Goal: Transaction & Acquisition: Obtain resource

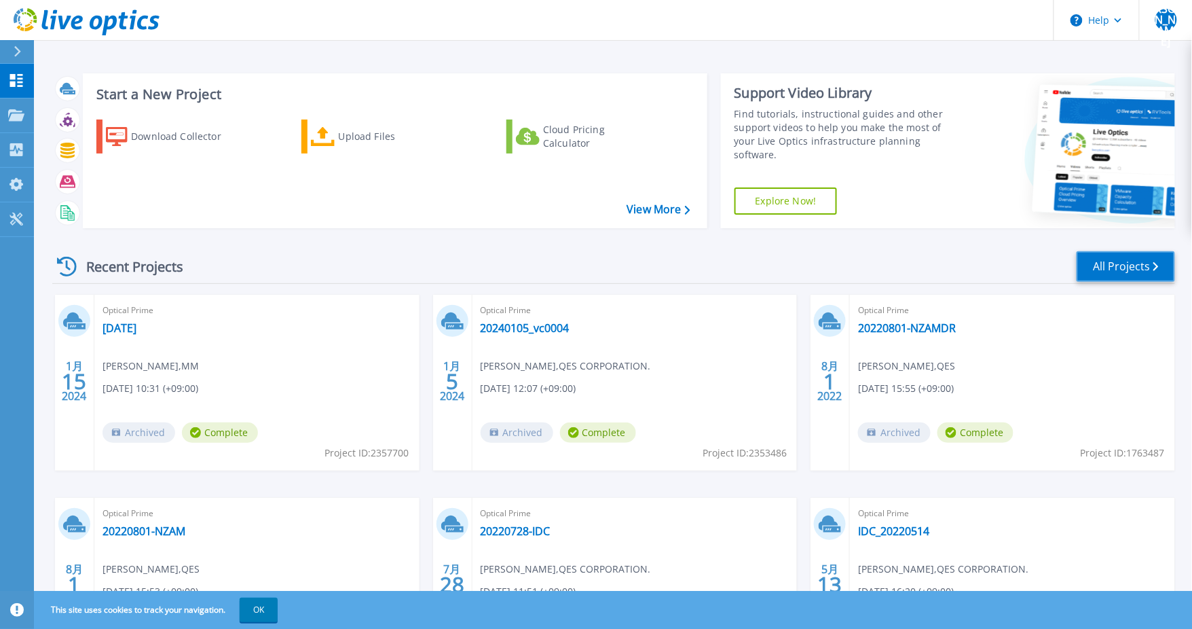
click at [1128, 270] on link "All Projects" at bounding box center [1126, 266] width 98 height 31
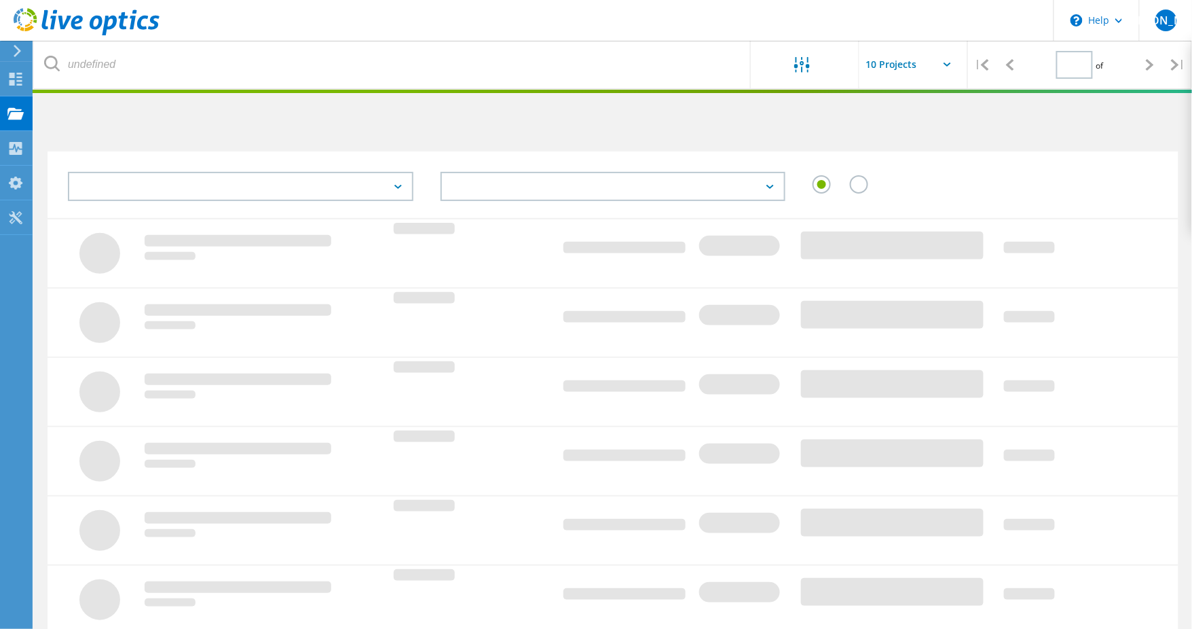
type input "1"
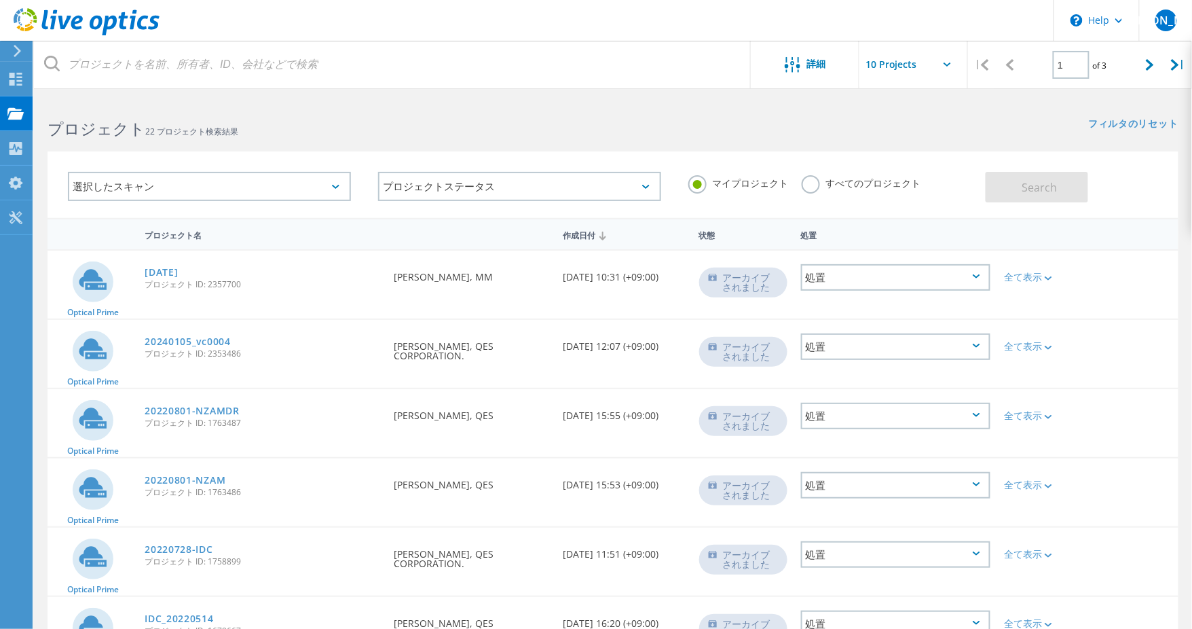
click at [333, 188] on div "選択したスキャン" at bounding box center [209, 186] width 283 height 29
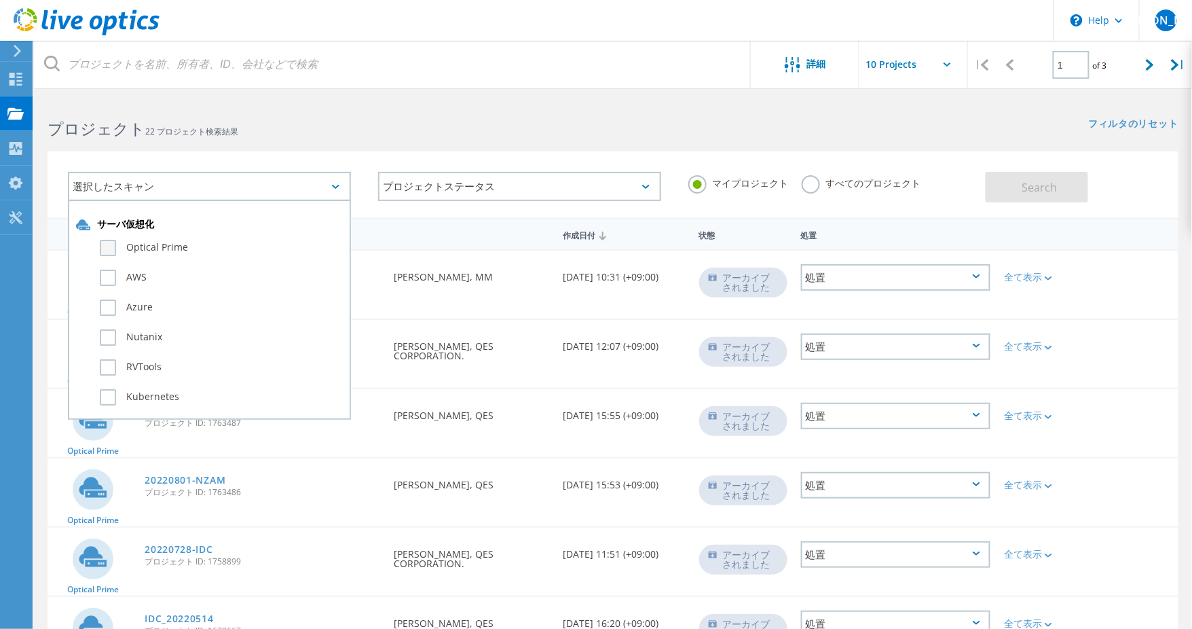
click at [111, 253] on label "Optical Prime" at bounding box center [221, 248] width 243 height 16
click at [0, 0] on input "Optical Prime" at bounding box center [0, 0] width 0 height 0
click at [1068, 189] on button "Search" at bounding box center [1037, 187] width 103 height 31
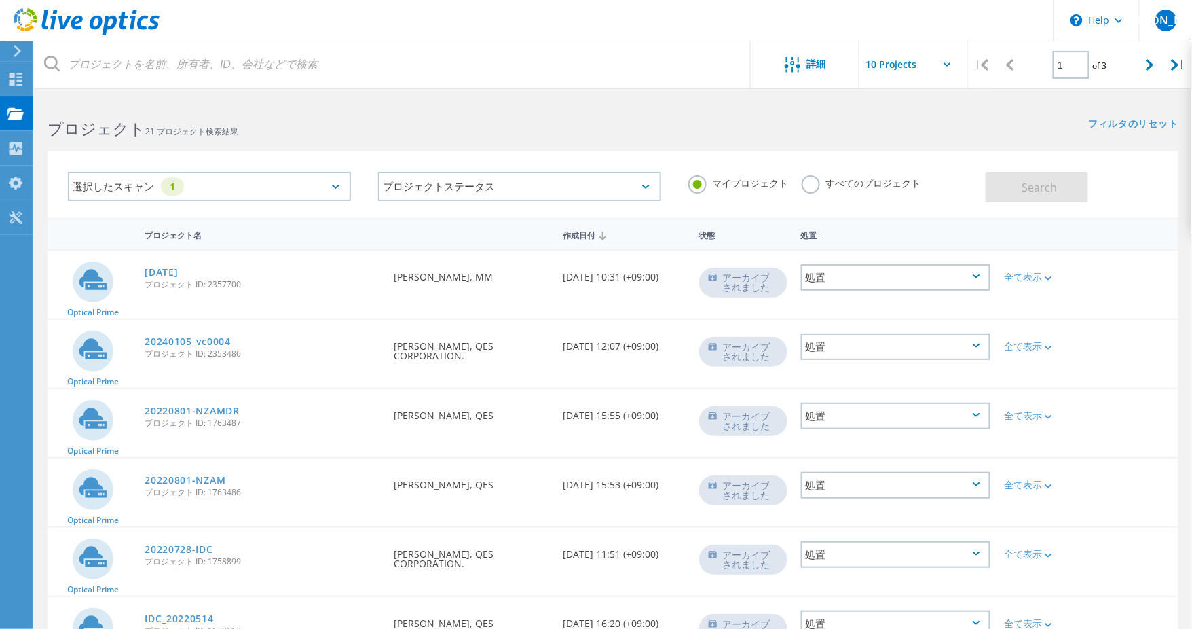
click at [826, 188] on label "すべてのプロジェクト" at bounding box center [861, 181] width 119 height 13
click at [0, 0] on input "すべてのプロジェクト" at bounding box center [0, 0] width 0 height 0
click at [1084, 189] on button "Search" at bounding box center [1037, 187] width 103 height 31
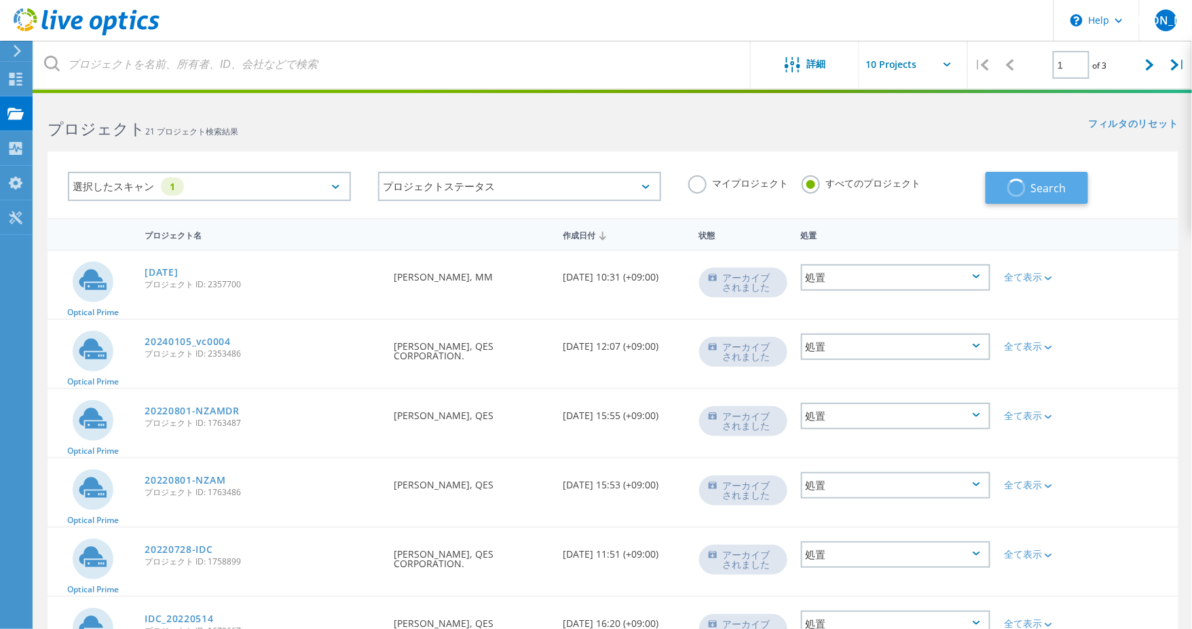
click at [1084, 189] on button "Search" at bounding box center [1037, 188] width 103 height 32
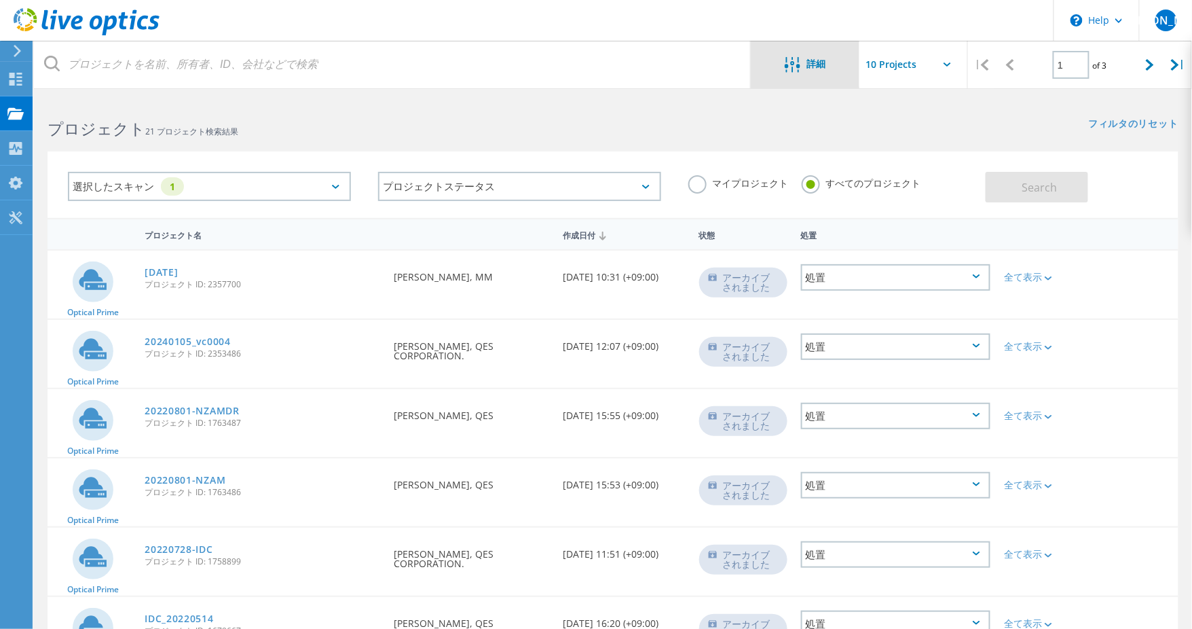
click at [824, 71] on div "詳細" at bounding box center [805, 65] width 109 height 17
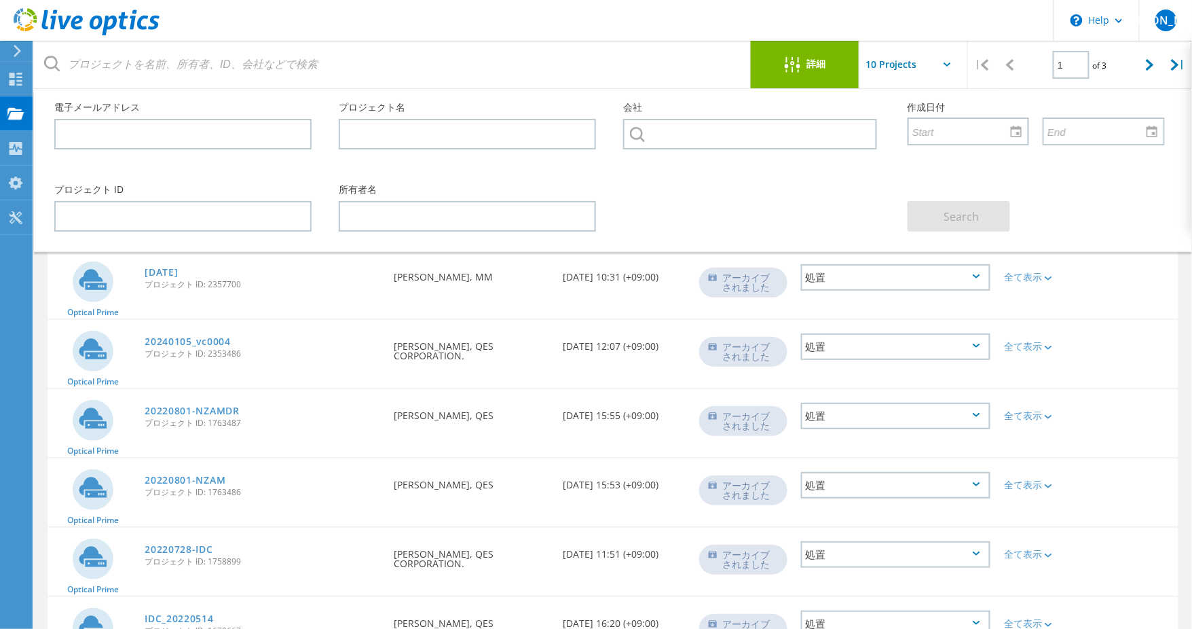
click at [824, 71] on div "詳細" at bounding box center [805, 65] width 109 height 17
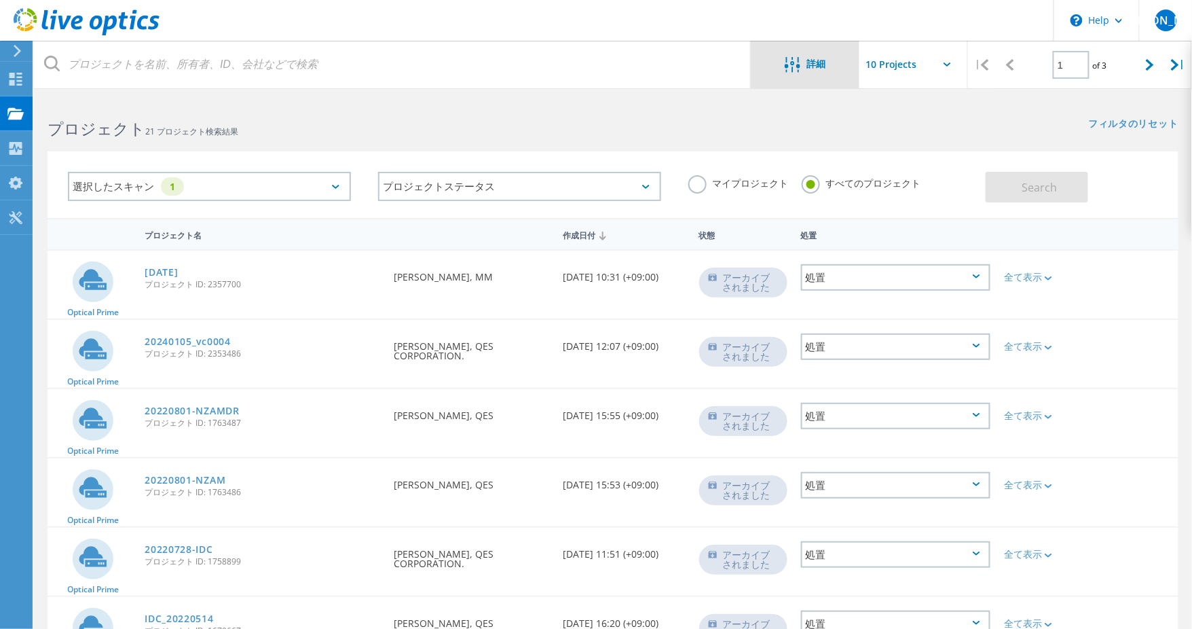
click at [824, 70] on div "詳細" at bounding box center [805, 65] width 109 height 17
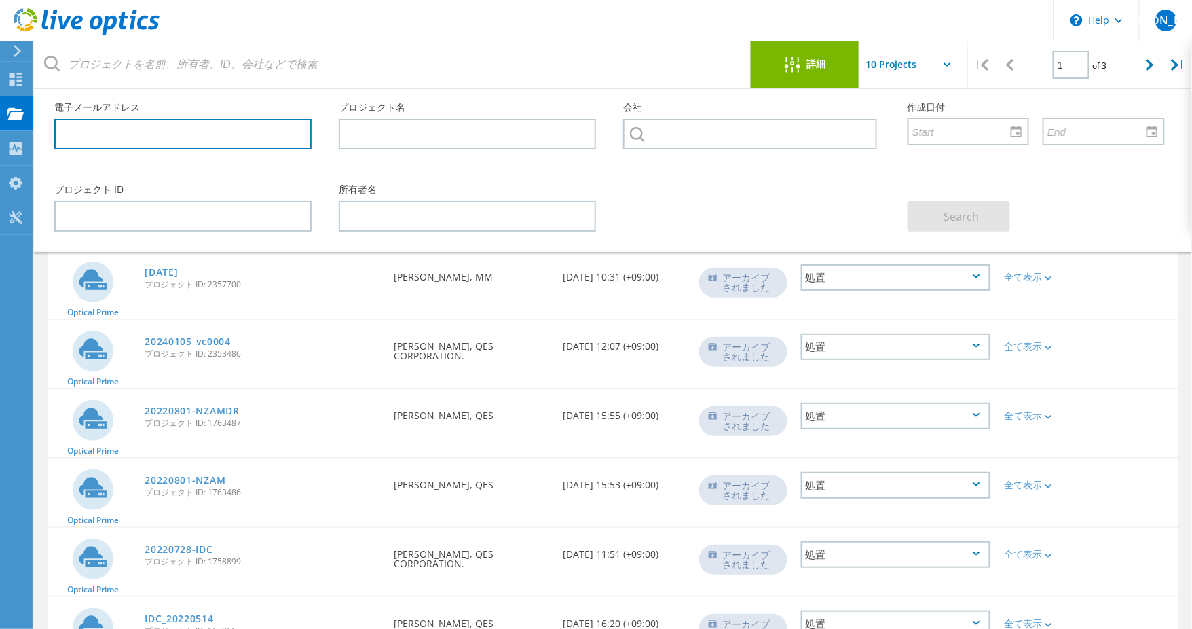
click at [227, 128] on input "text" at bounding box center [182, 134] width 257 height 31
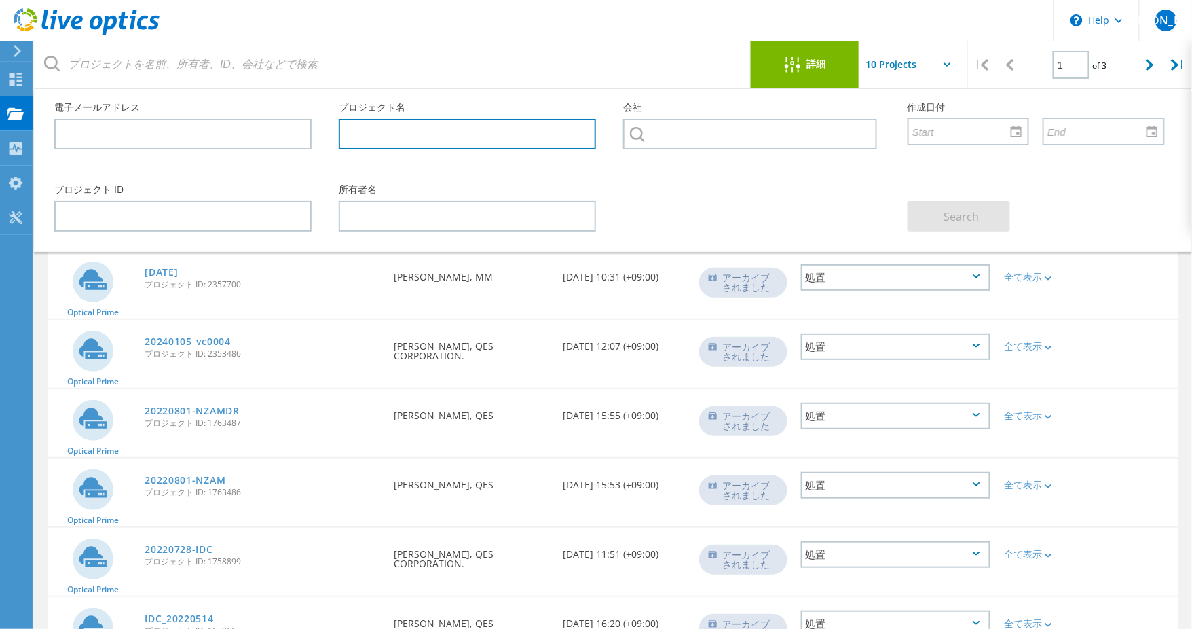
click at [464, 131] on input "text" at bounding box center [467, 134] width 257 height 31
type input "2025"
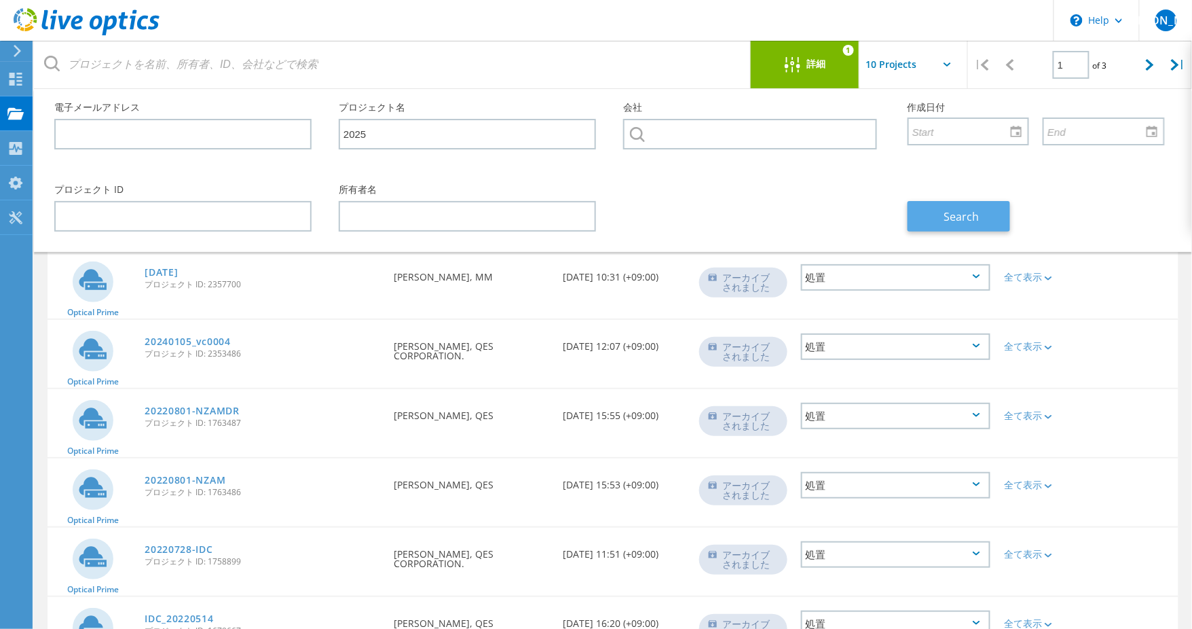
click at [946, 221] on span "Search" at bounding box center [961, 216] width 35 height 15
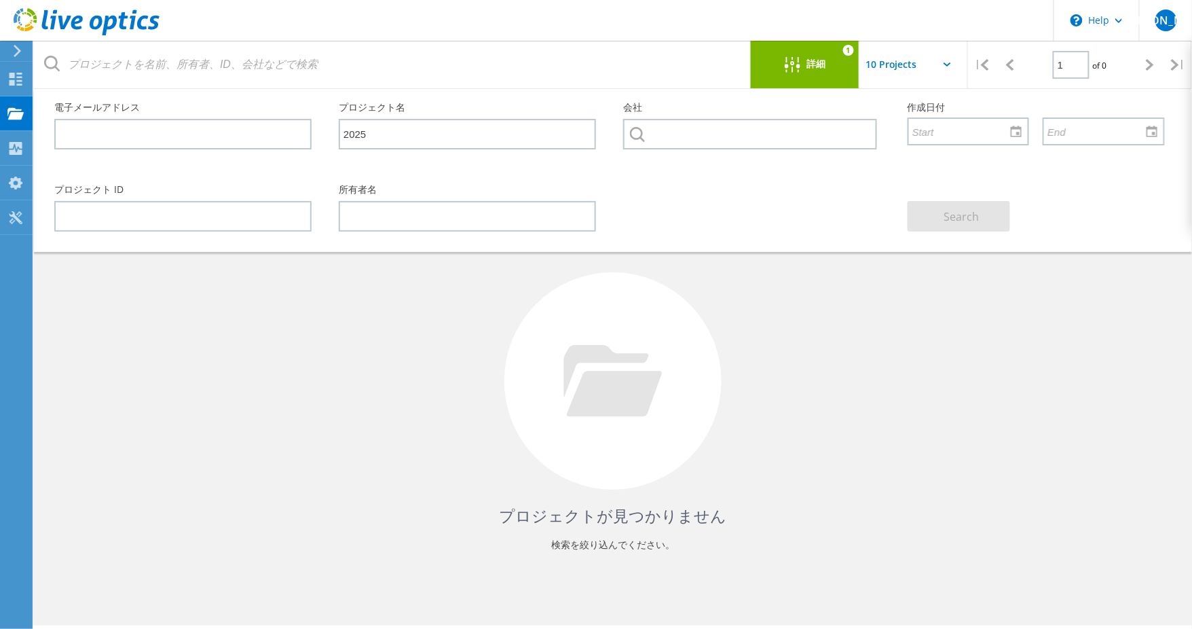
click at [669, 446] on div at bounding box center [612, 380] width 217 height 217
click at [35, 88] on div "ダッシュボード" at bounding box center [72, 79] width 80 height 34
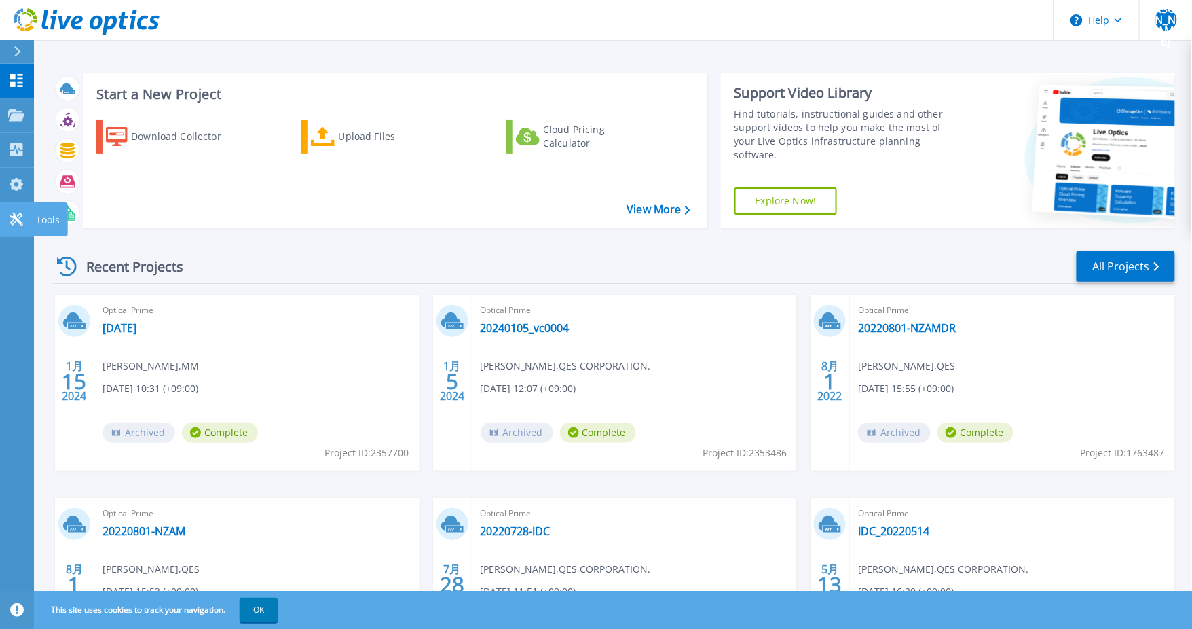
click at [16, 218] on icon at bounding box center [16, 219] width 13 height 13
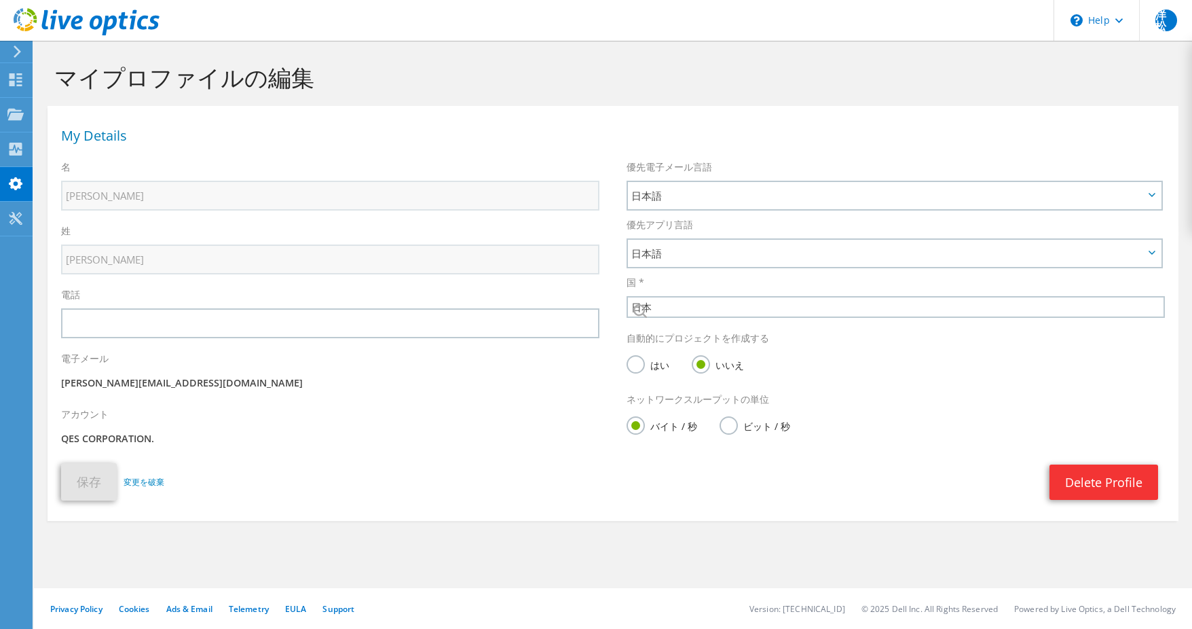
select select "110"
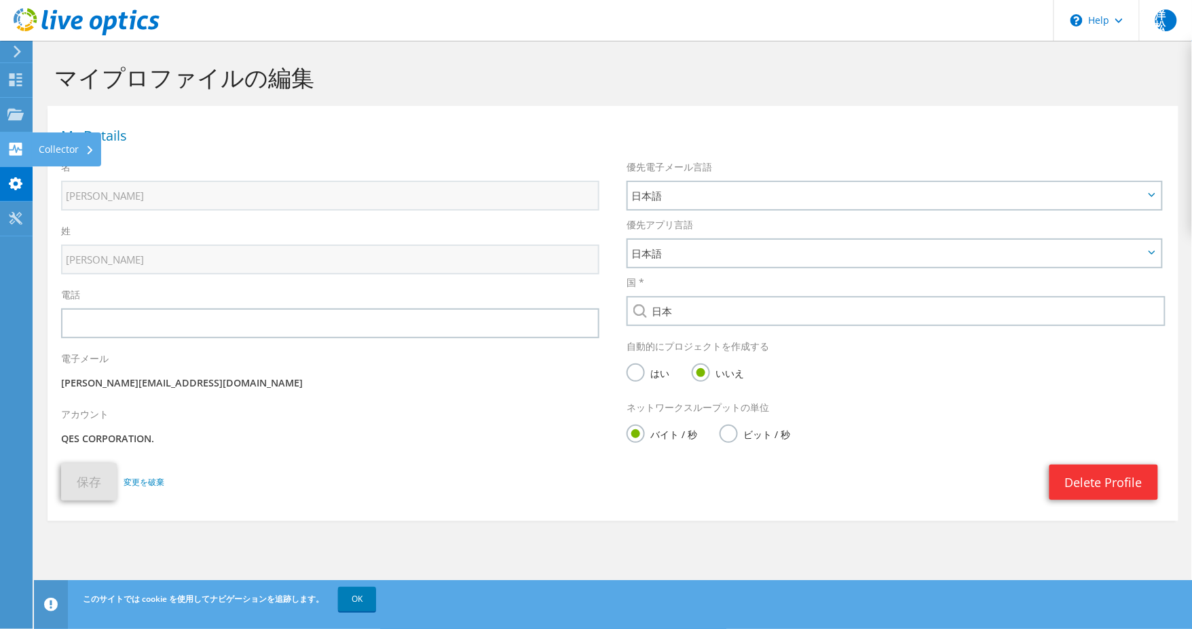
click at [14, 147] on icon at bounding box center [15, 149] width 16 height 13
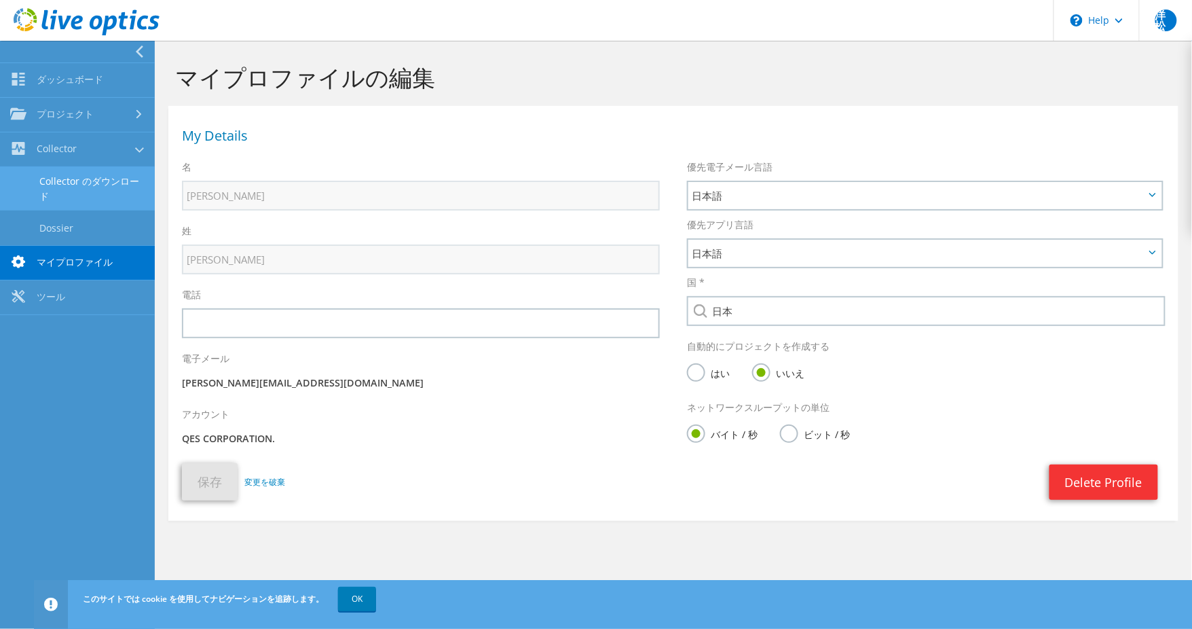
click at [87, 187] on link "Collector のダウンロード" at bounding box center [77, 188] width 155 height 43
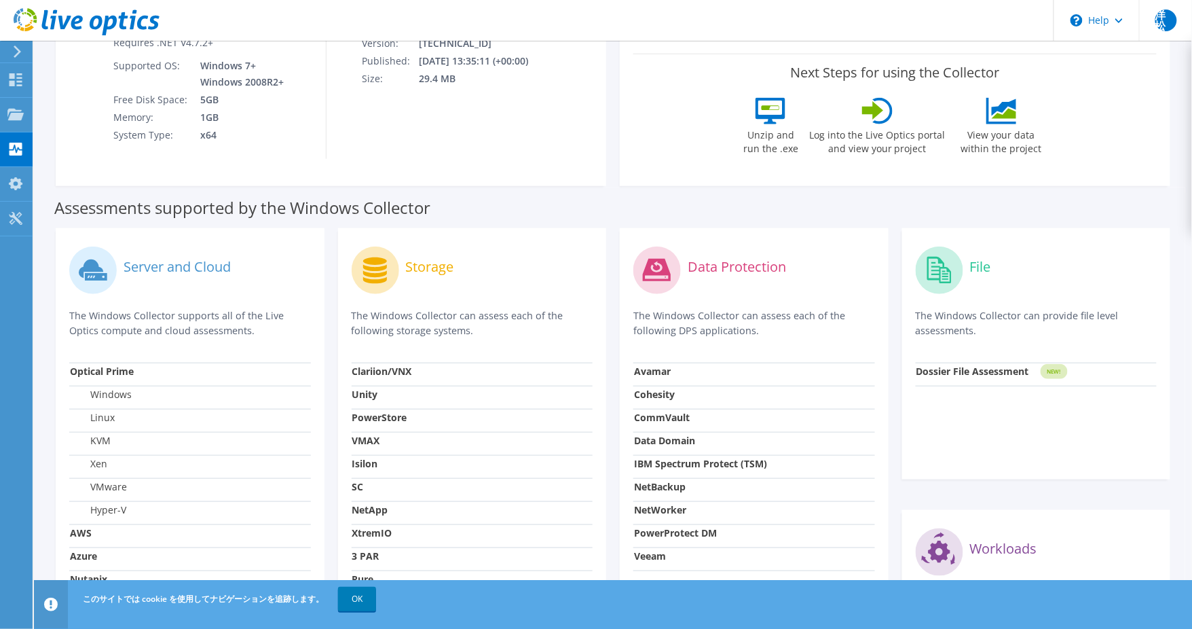
scroll to position [301, 0]
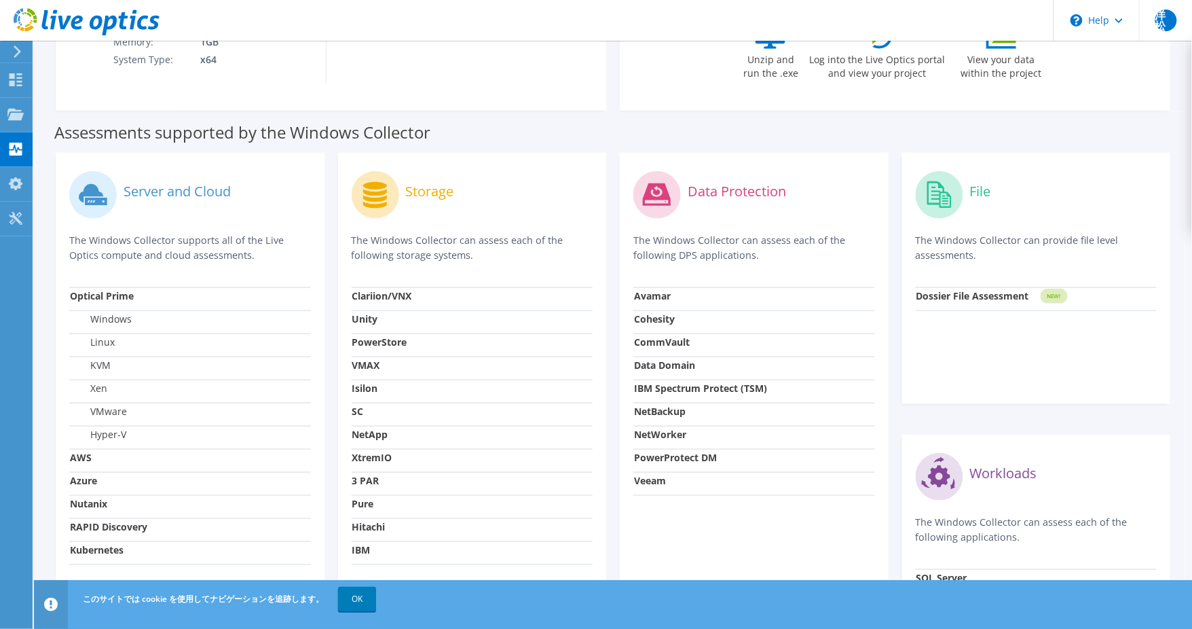
click at [90, 199] on icon at bounding box center [96, 201] width 22 height 7
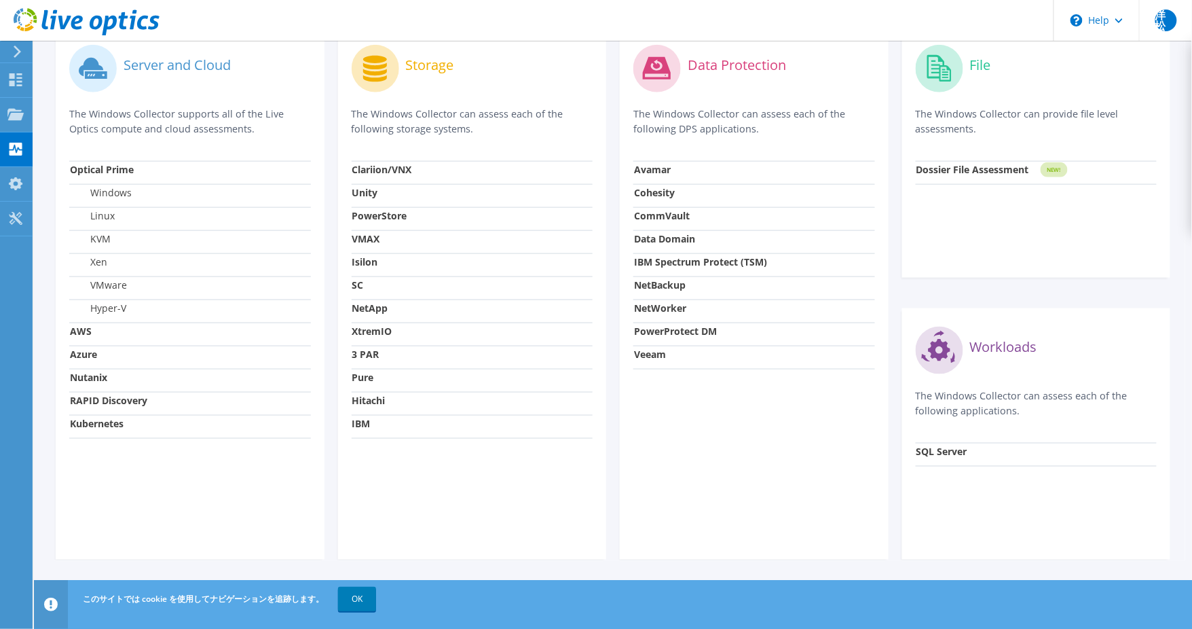
scroll to position [0, 0]
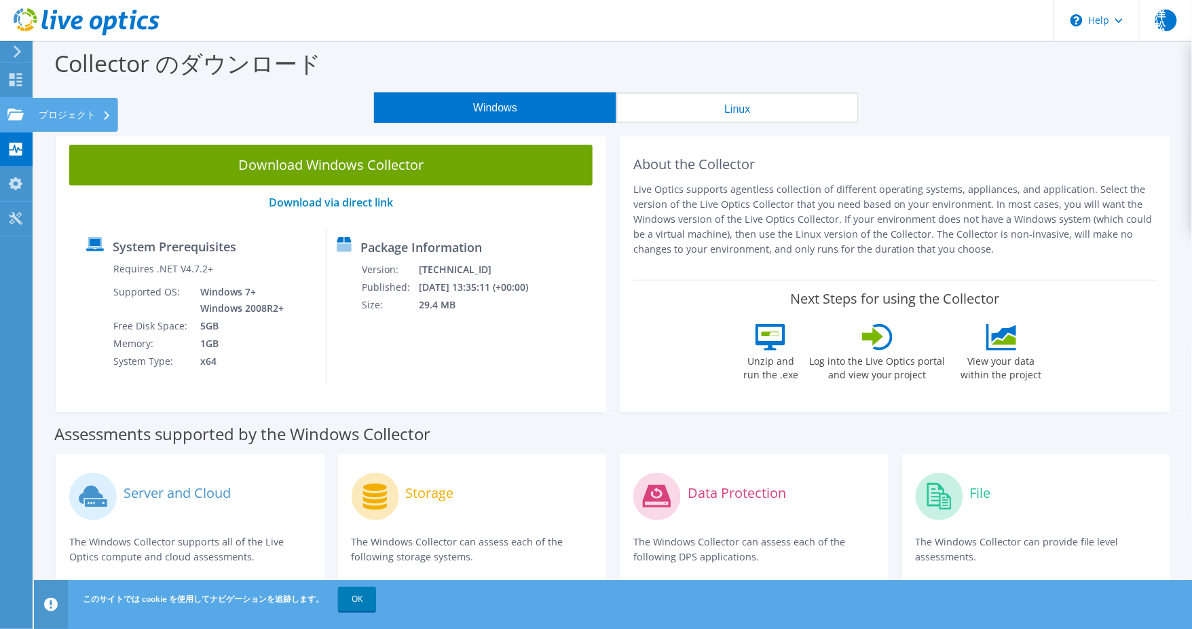
click at [10, 112] on icon at bounding box center [15, 114] width 16 height 13
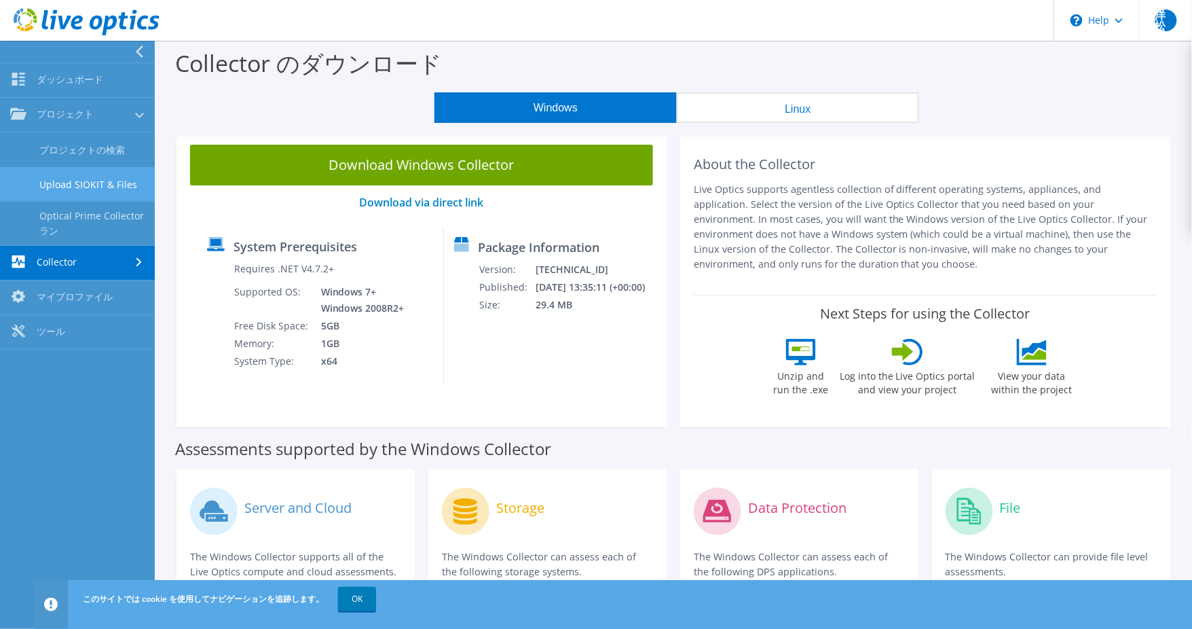
click at [98, 182] on link "Upload SIOKIT & Files" at bounding box center [77, 184] width 155 height 35
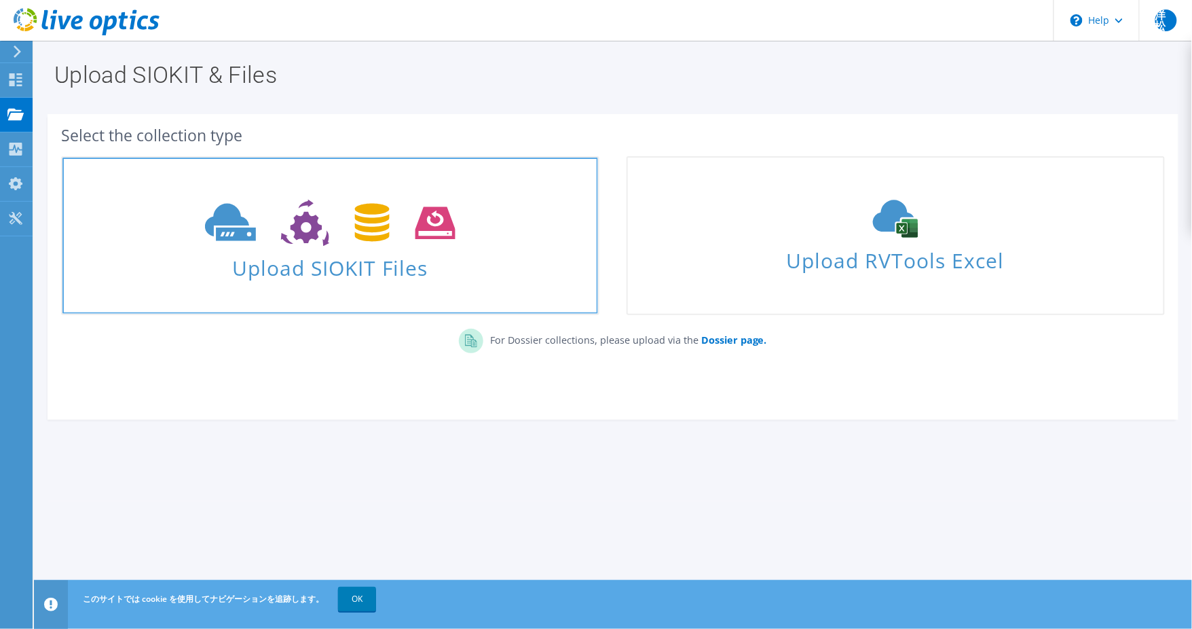
click at [510, 253] on span "Upload SIOKIT Files" at bounding box center [330, 263] width 536 height 29
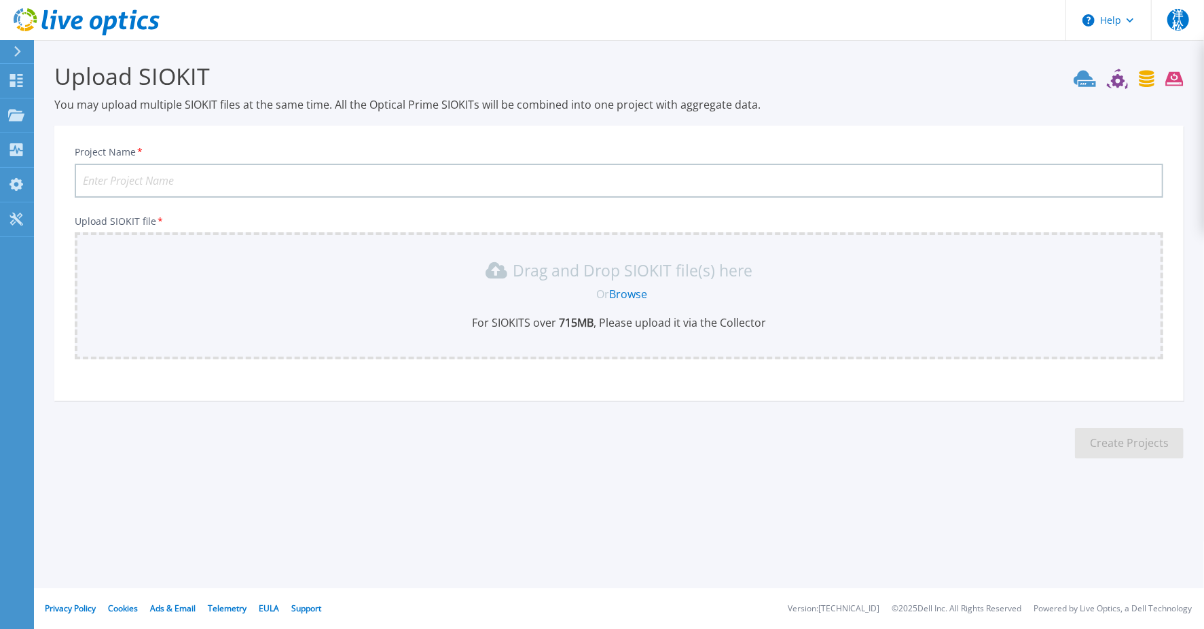
click at [331, 184] on input "Project Name *" at bounding box center [619, 181] width 1088 height 34
type input "20250818QES"
click at [636, 293] on link "Browse" at bounding box center [628, 294] width 38 height 15
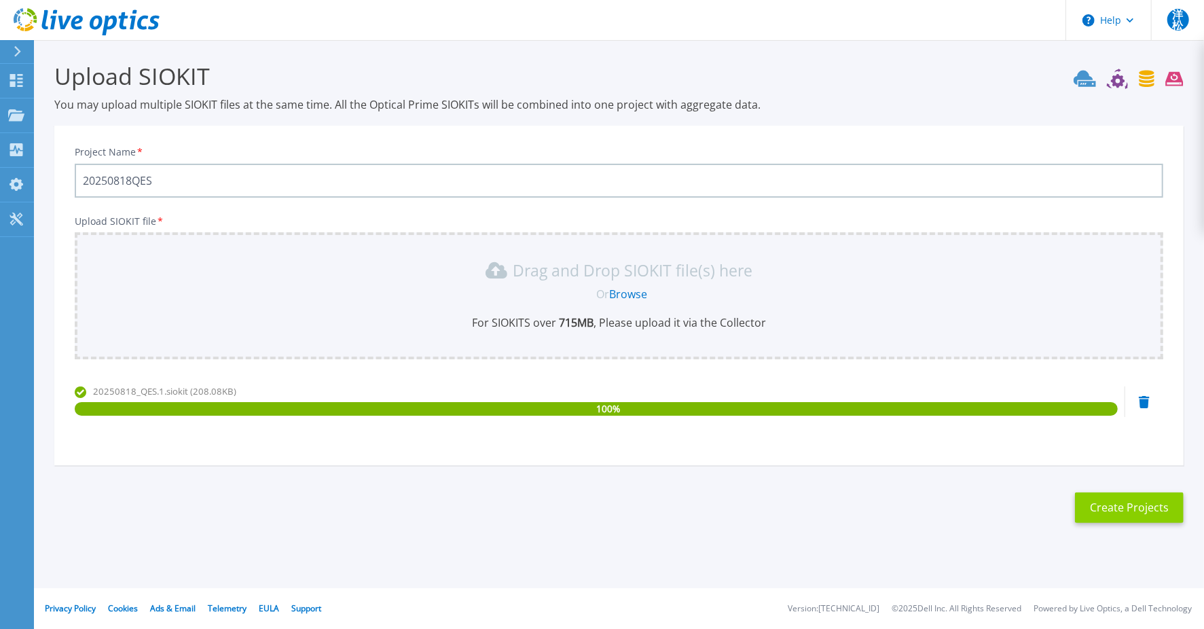
click at [1122, 514] on button "Create Projects" at bounding box center [1129, 507] width 109 height 31
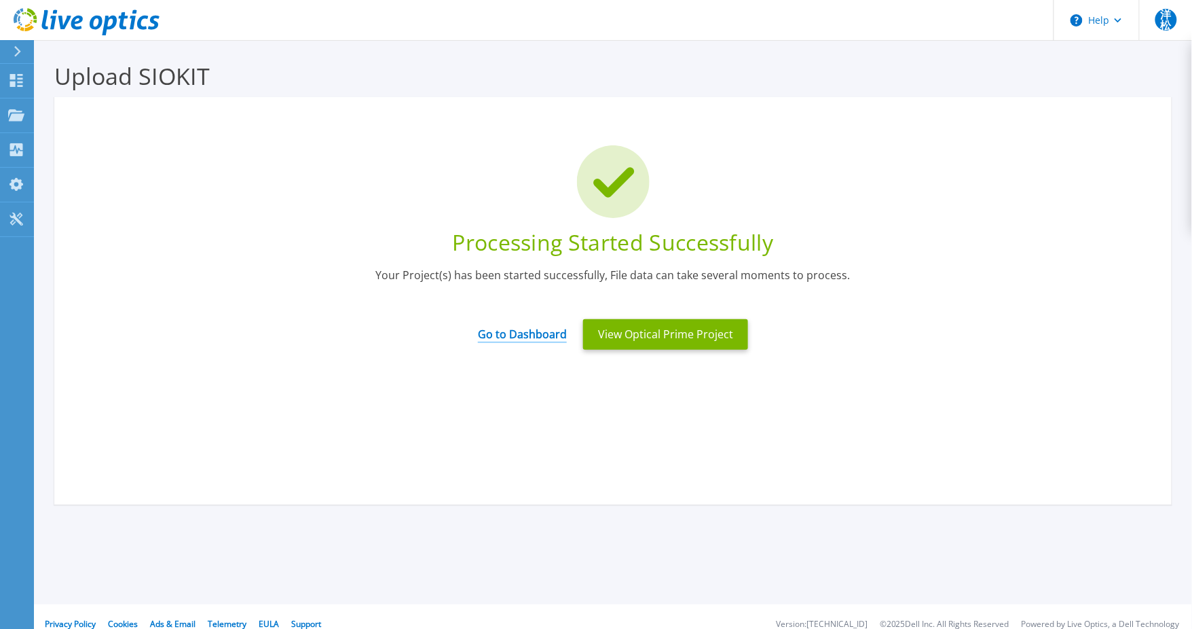
click at [543, 331] on link "Go to Dashboard" at bounding box center [522, 329] width 89 height 26
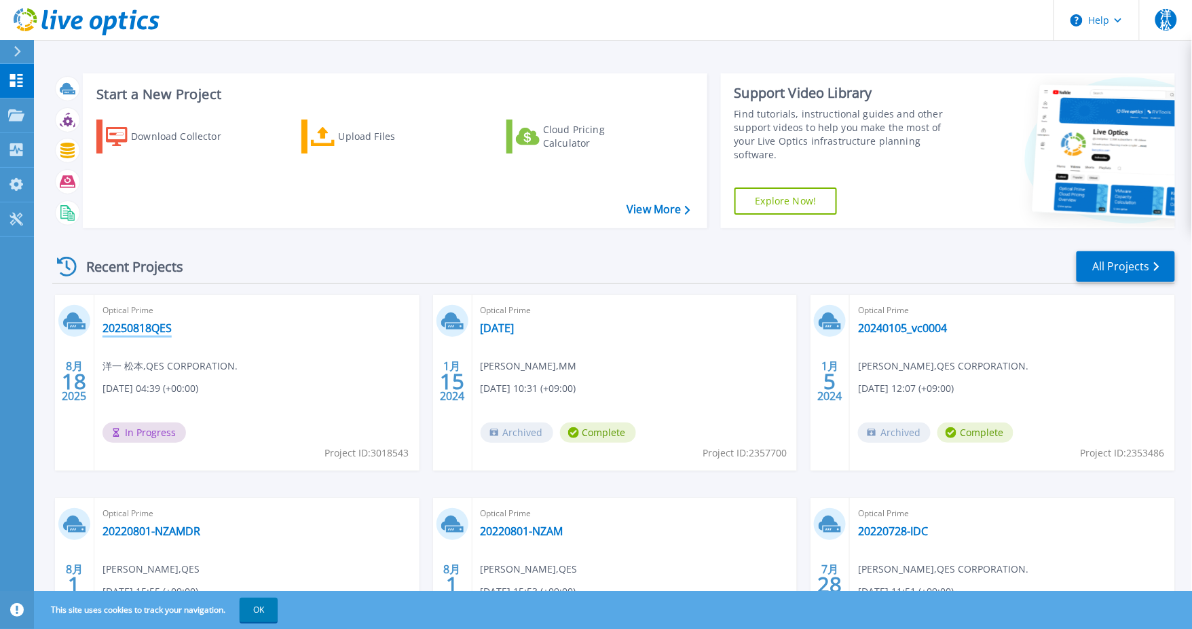
click at [159, 333] on link "20250818QES" at bounding box center [137, 328] width 69 height 14
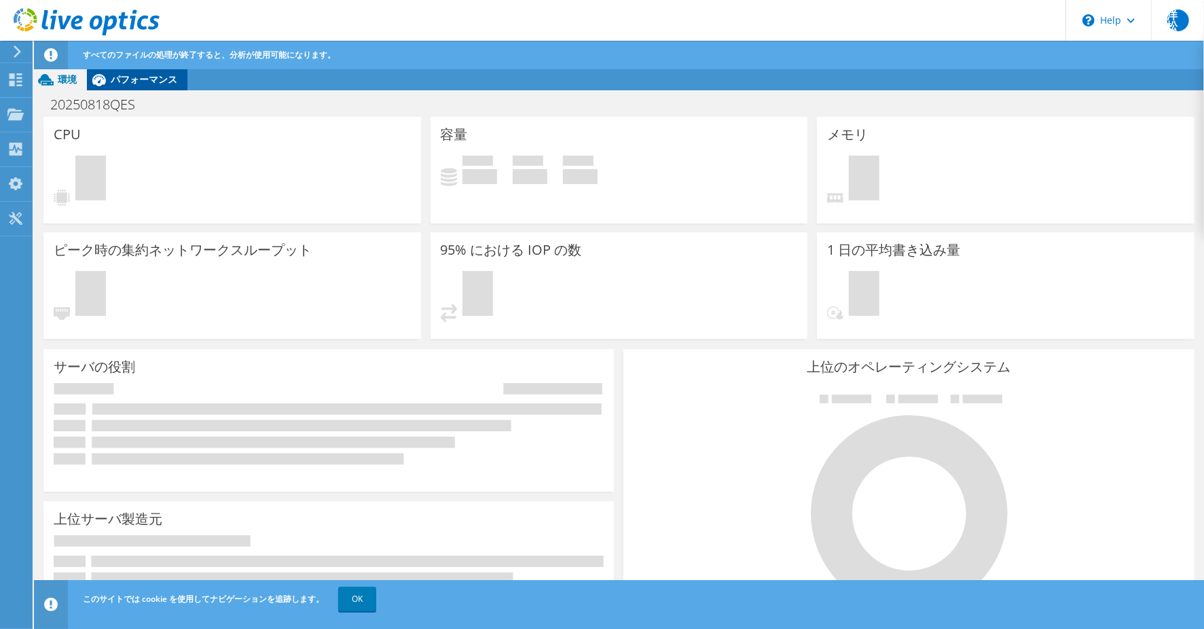
click at [167, 83] on span "パフォーマンス" at bounding box center [144, 79] width 67 height 13
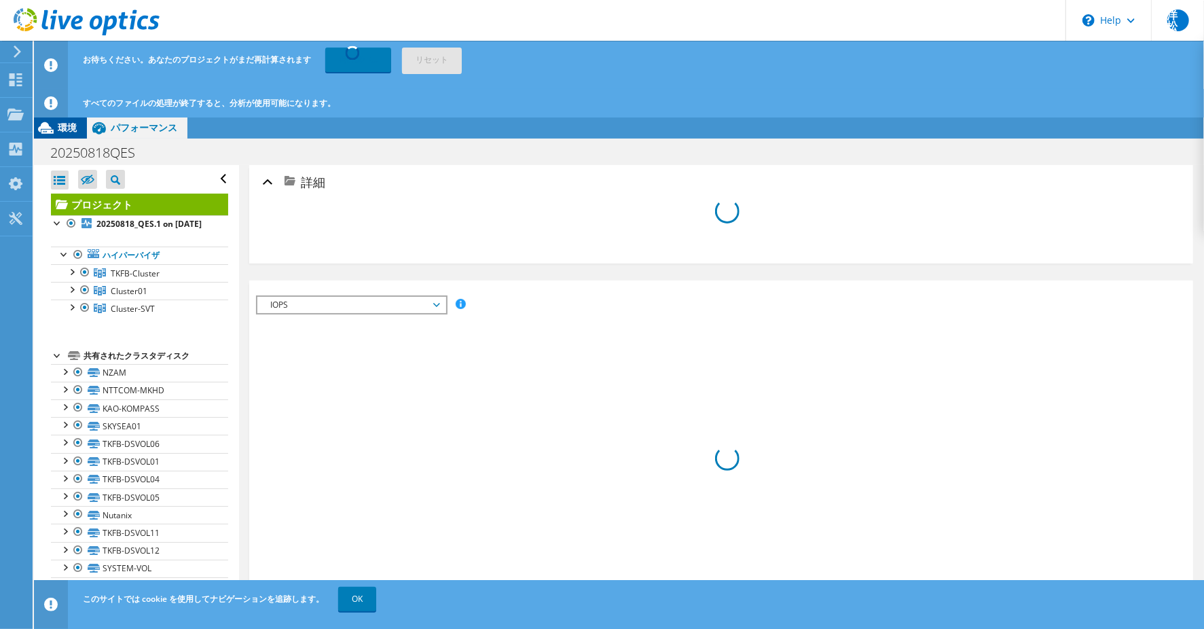
click at [78, 125] on div "環境" at bounding box center [60, 128] width 53 height 22
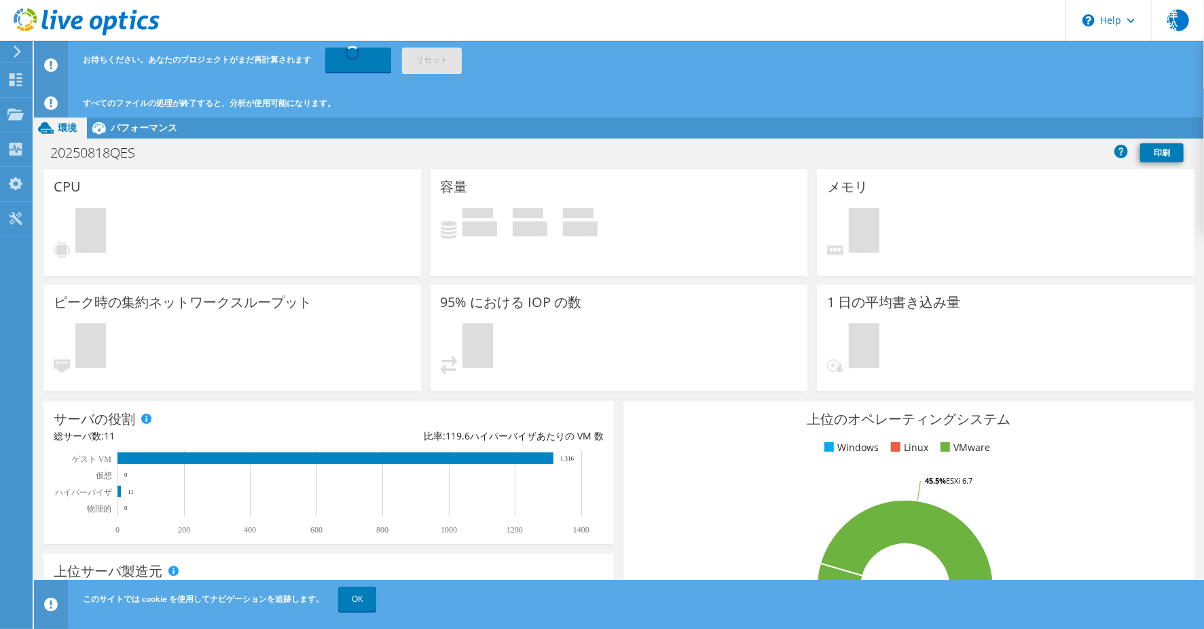
scroll to position [97, 0]
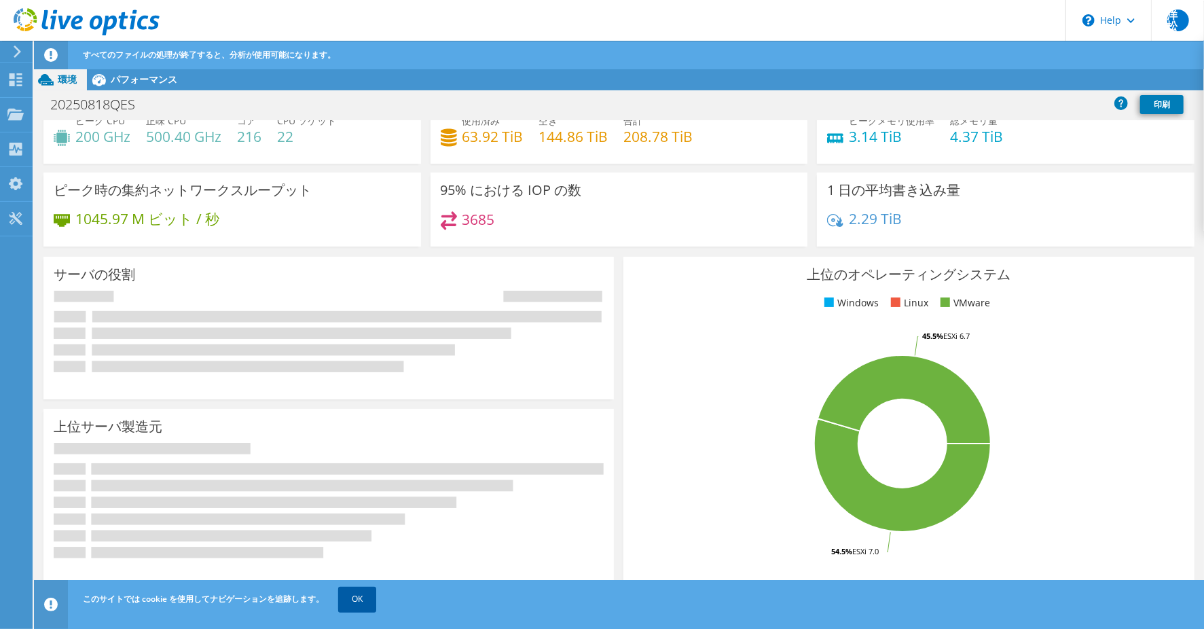
click at [364, 600] on link "OK" at bounding box center [357, 599] width 38 height 24
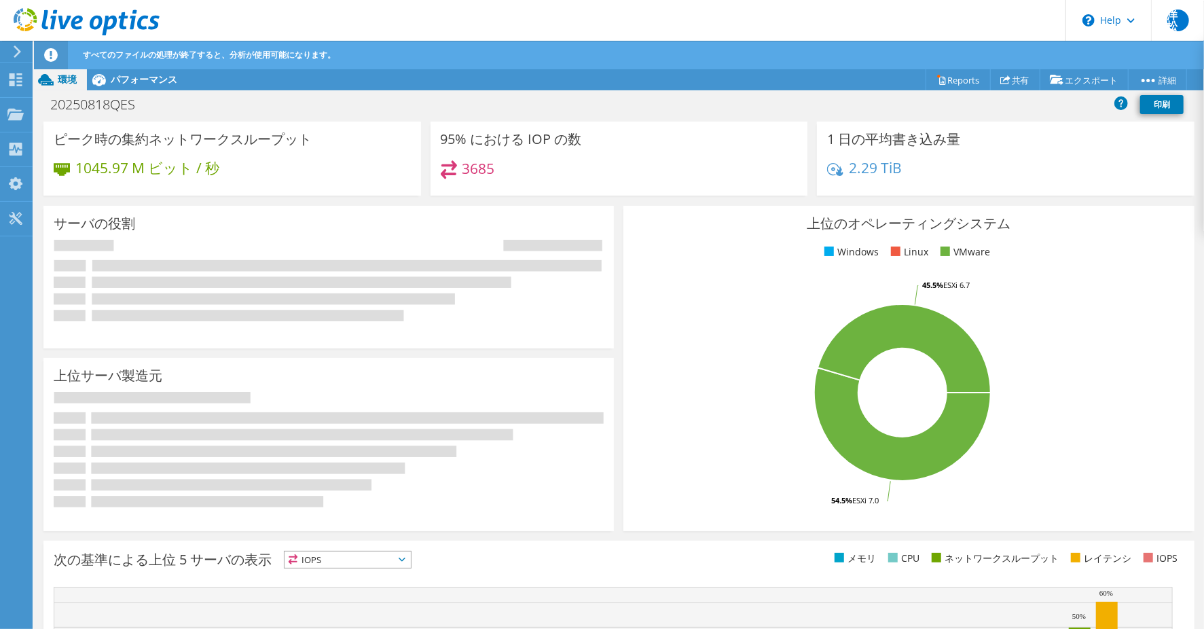
scroll to position [0, 0]
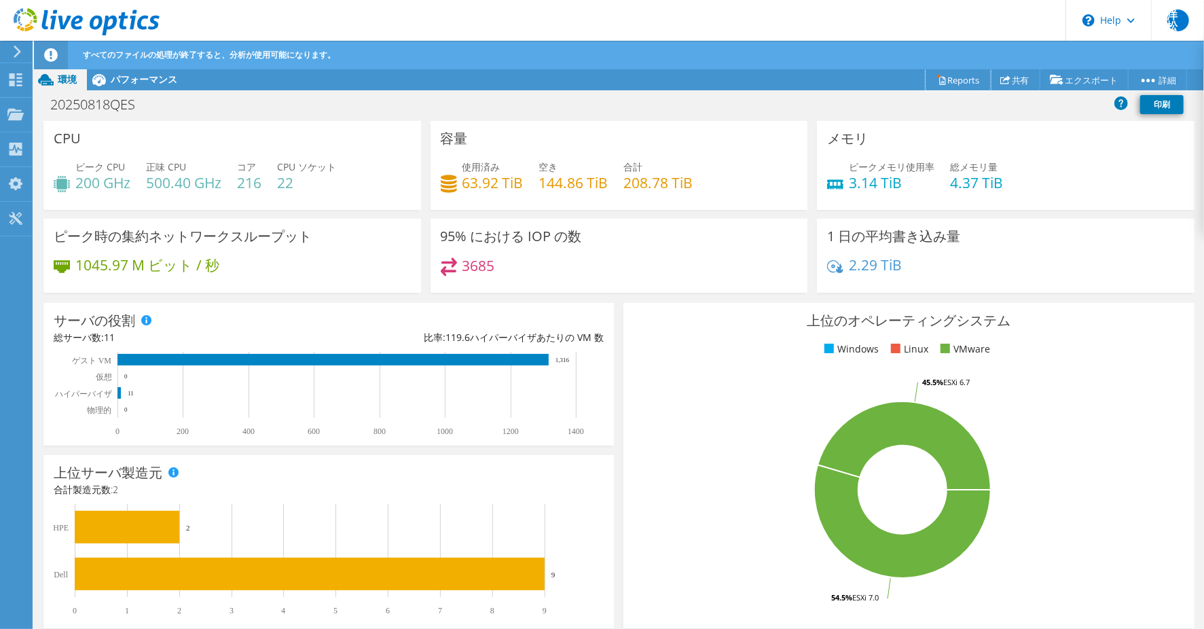
click at [955, 79] on link "Reports" at bounding box center [957, 79] width 65 height 21
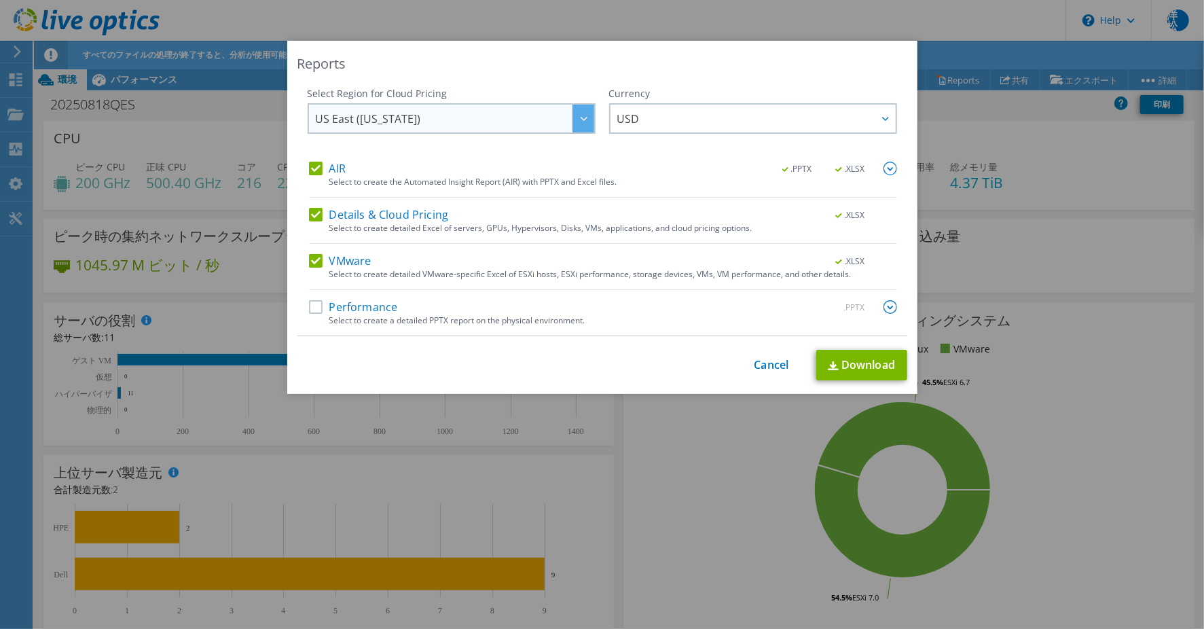
click at [532, 114] on span "US East ([US_STATE])" at bounding box center [455, 119] width 278 height 28
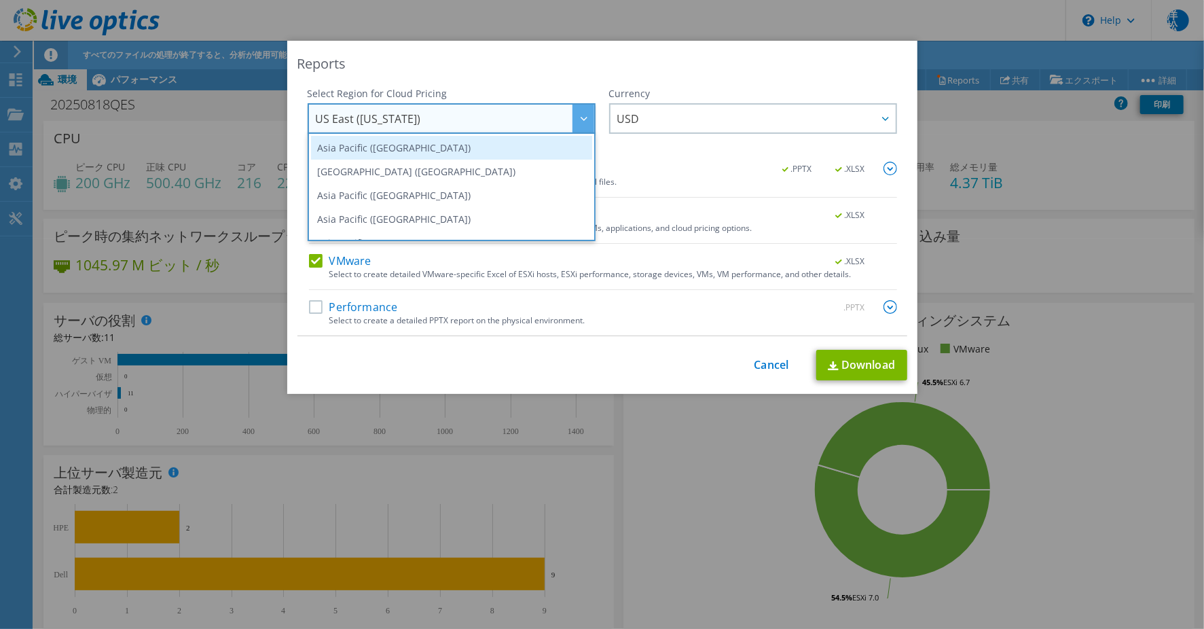
scroll to position [75, 0]
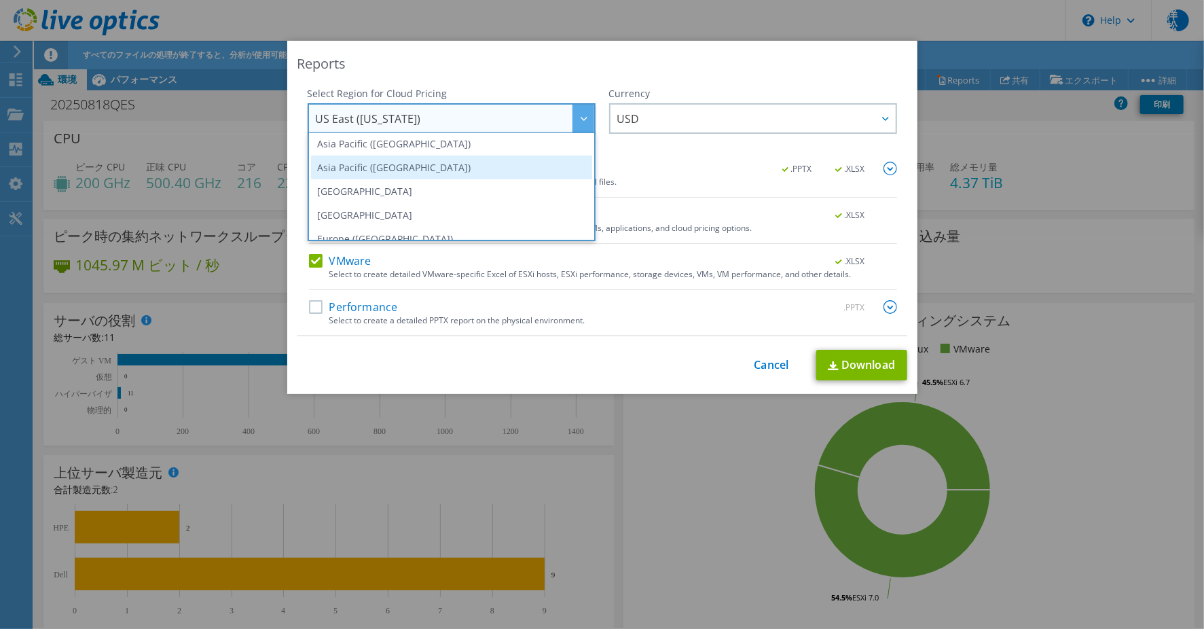
click at [490, 162] on li "Asia Pacific ([GEOGRAPHIC_DATA])" at bounding box center [451, 167] width 281 height 24
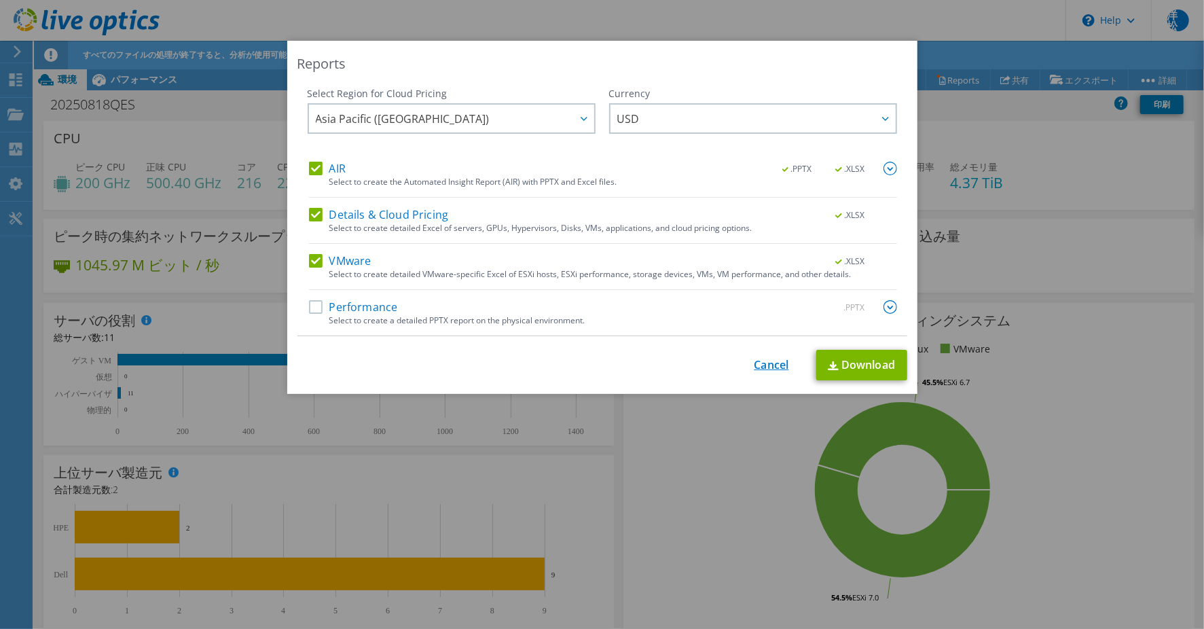
click at [754, 363] on link "Cancel" at bounding box center [771, 364] width 35 height 13
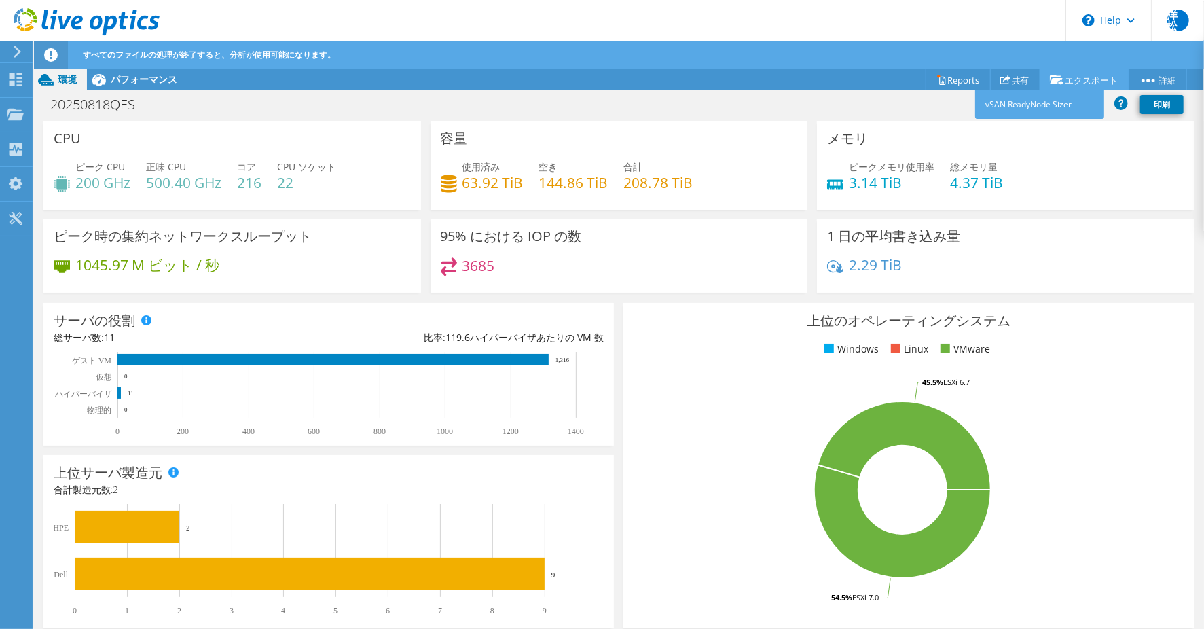
click at [1073, 80] on link "エクスポート" at bounding box center [1083, 79] width 89 height 21
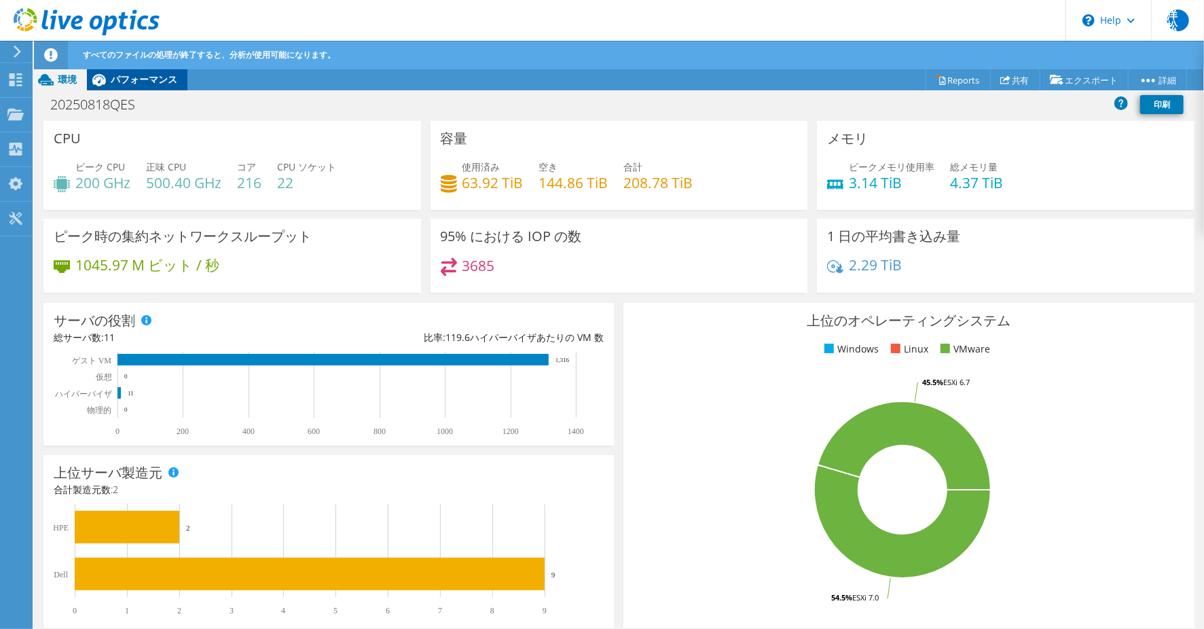
click at [164, 73] on span "パフォーマンス" at bounding box center [144, 79] width 67 height 13
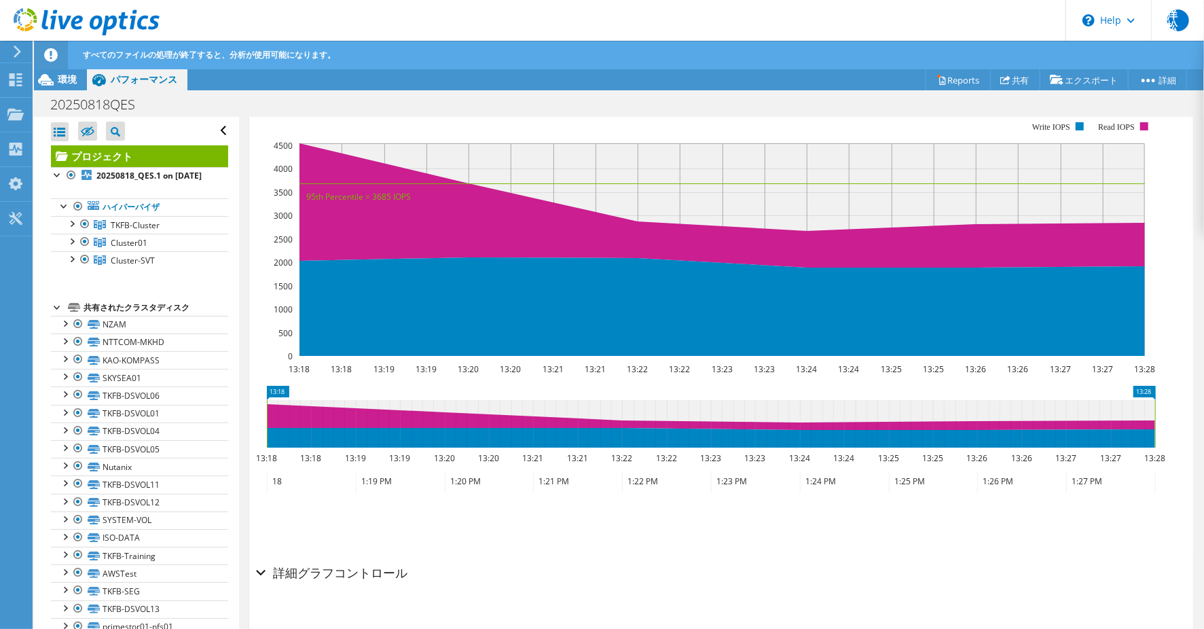
scroll to position [226, 0]
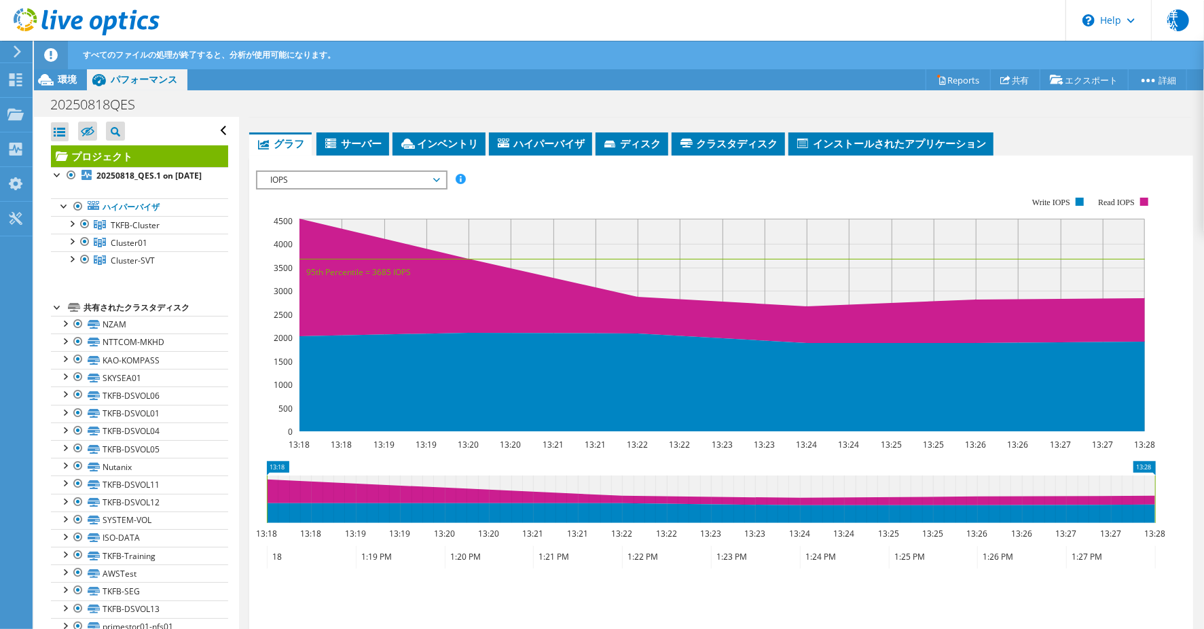
click at [390, 174] on span "IOPS" at bounding box center [351, 180] width 174 height 16
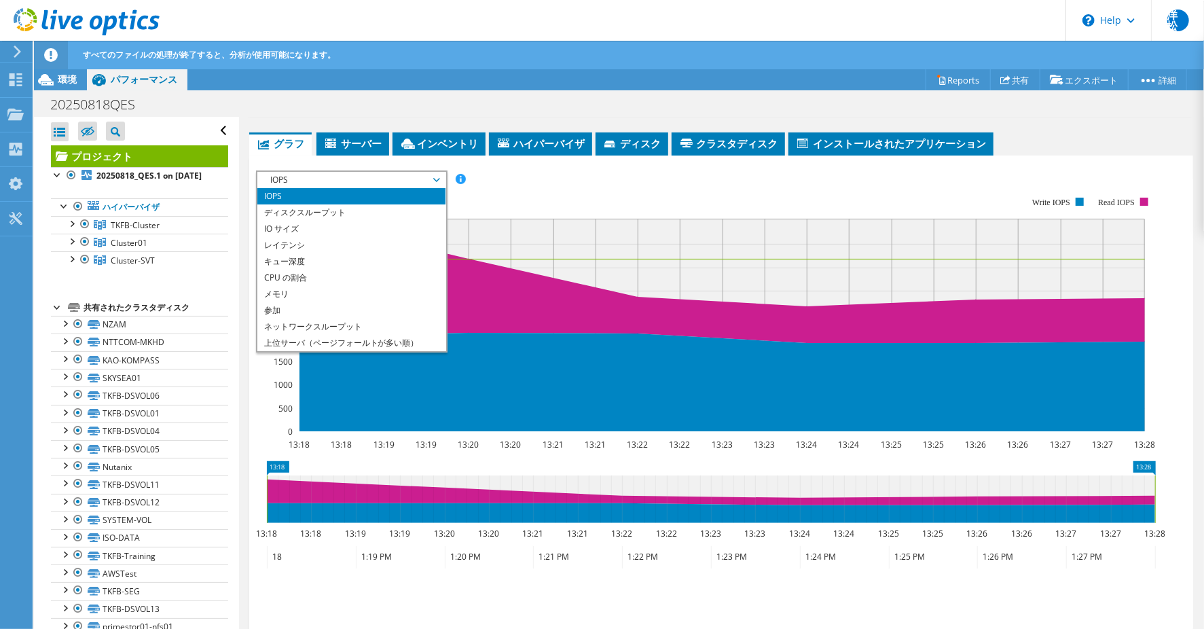
click at [519, 188] on rect at bounding box center [706, 315] width 900 height 272
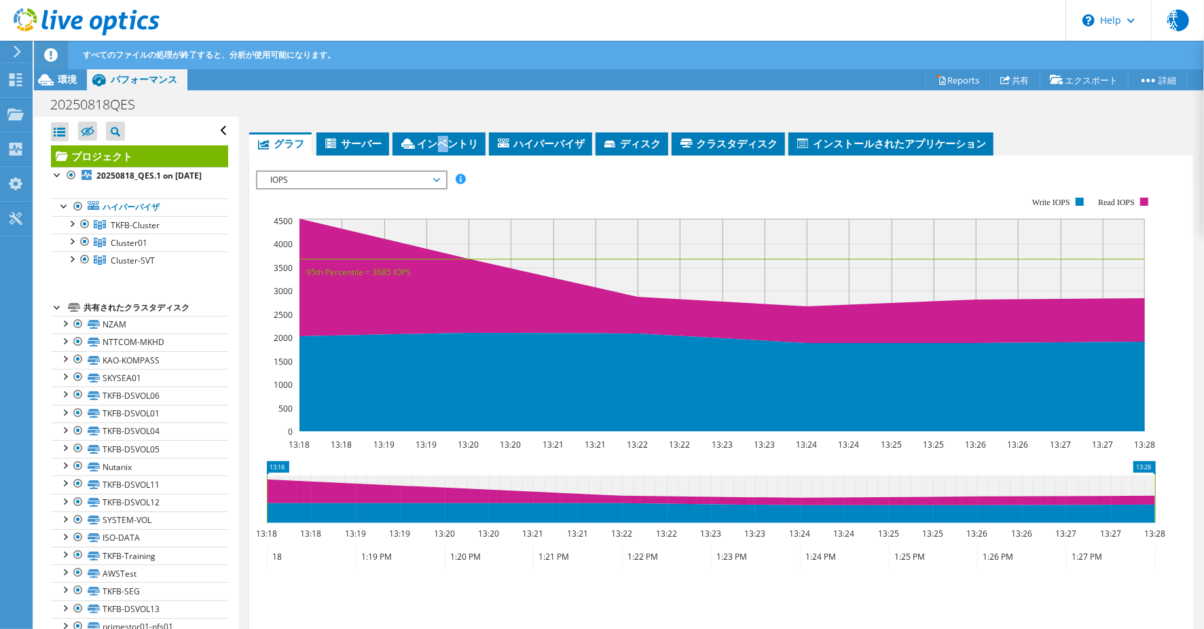
click at [443, 144] on span "インベントリ" at bounding box center [438, 143] width 79 height 14
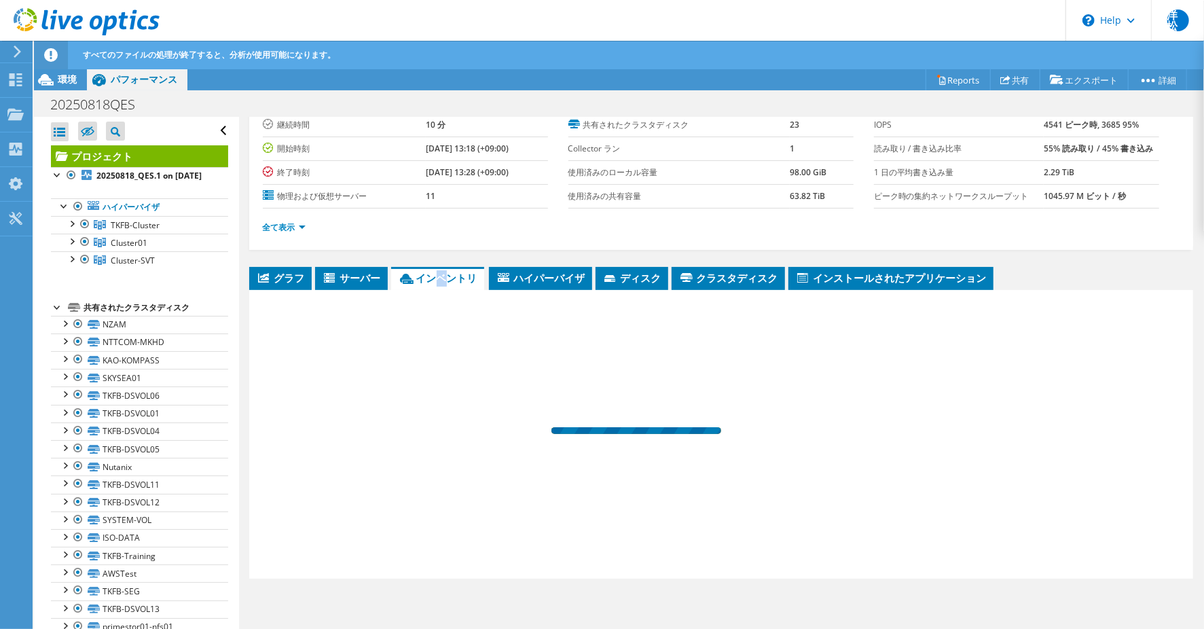
scroll to position [90, 0]
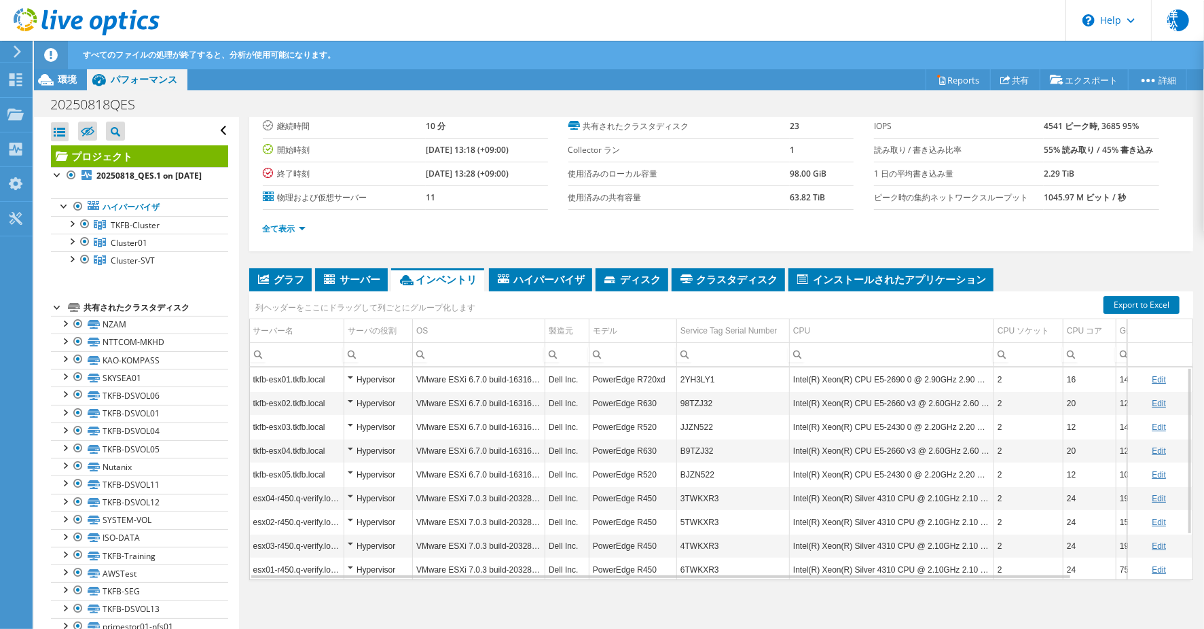
click at [1032, 277] on ul "グラフ サーバー インベントリ ハイパーバイザ ディスク クラスタディスク" at bounding box center [721, 279] width 944 height 23
click at [355, 276] on span "サーバー" at bounding box center [351, 279] width 59 height 14
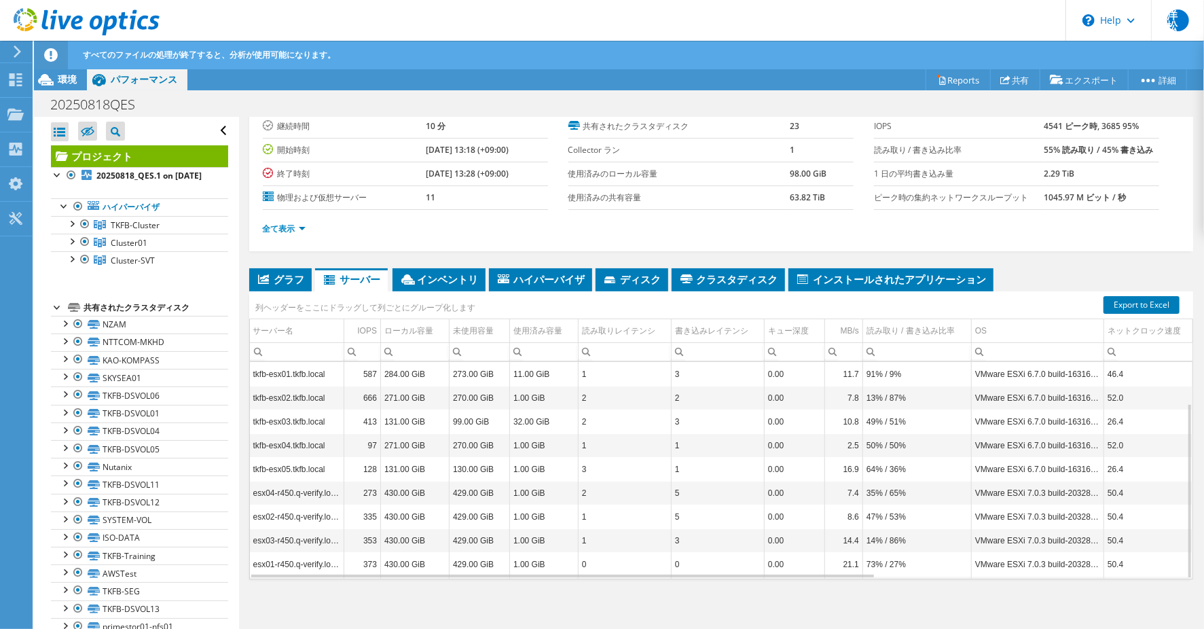
scroll to position [90, 0]
click at [296, 326] on td "サーバー名" at bounding box center [297, 332] width 94 height 24
click at [565, 489] on td "1.00 GiB" at bounding box center [544, 490] width 69 height 24
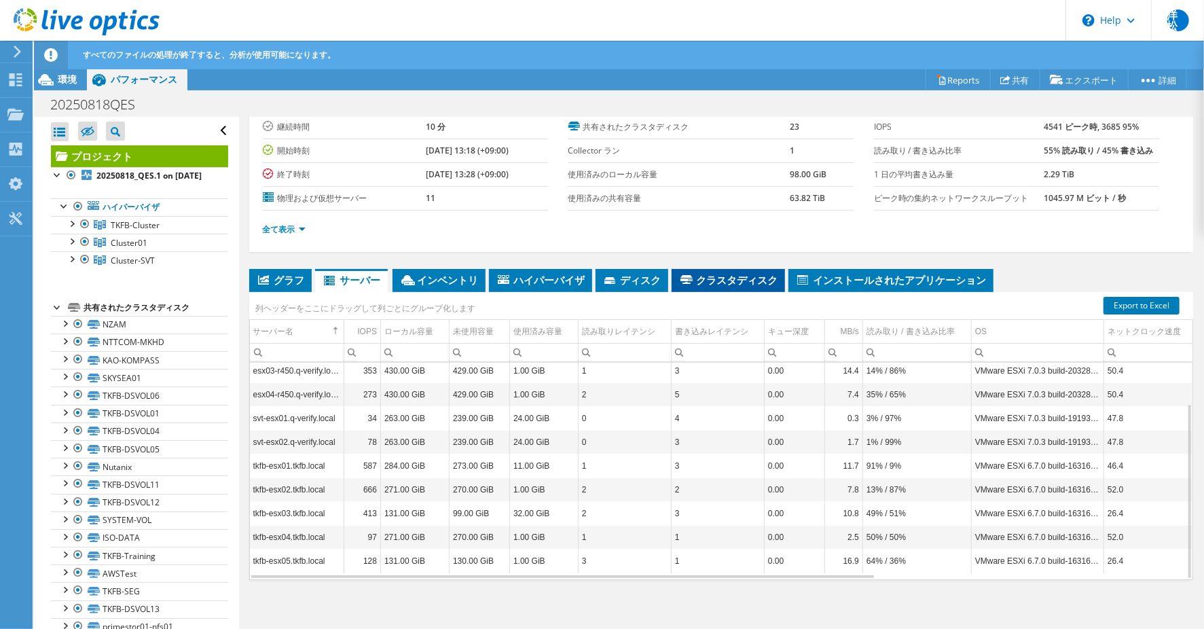
click at [749, 277] on span "クラスタディスク" at bounding box center [728, 280] width 100 height 14
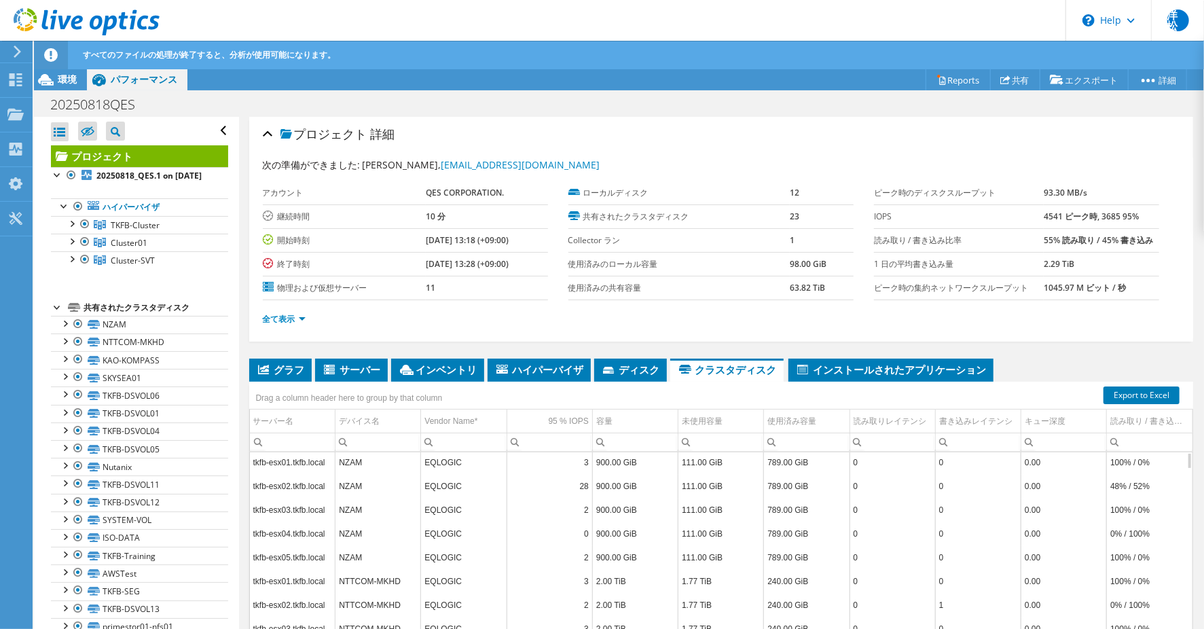
scroll to position [0, 0]
click at [872, 416] on div "読み取りレイテンシ" at bounding box center [889, 421] width 73 height 16
click at [872, 416] on div "読み取りレイテンシ" at bounding box center [886, 421] width 67 height 16
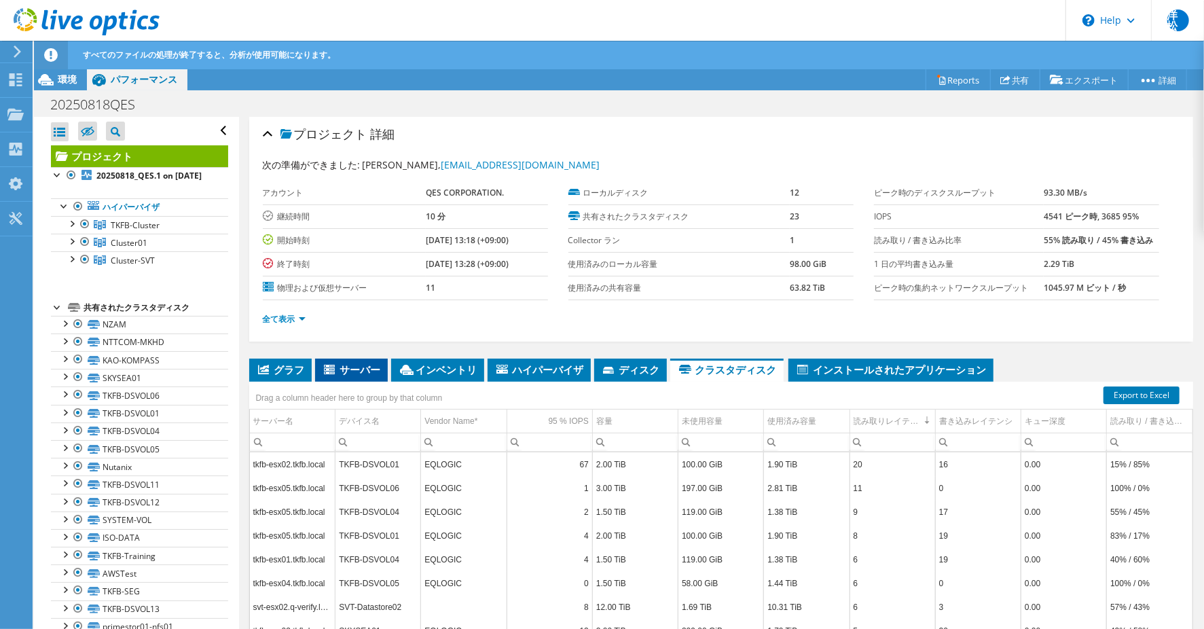
click at [337, 365] on icon at bounding box center [331, 371] width 14 height 12
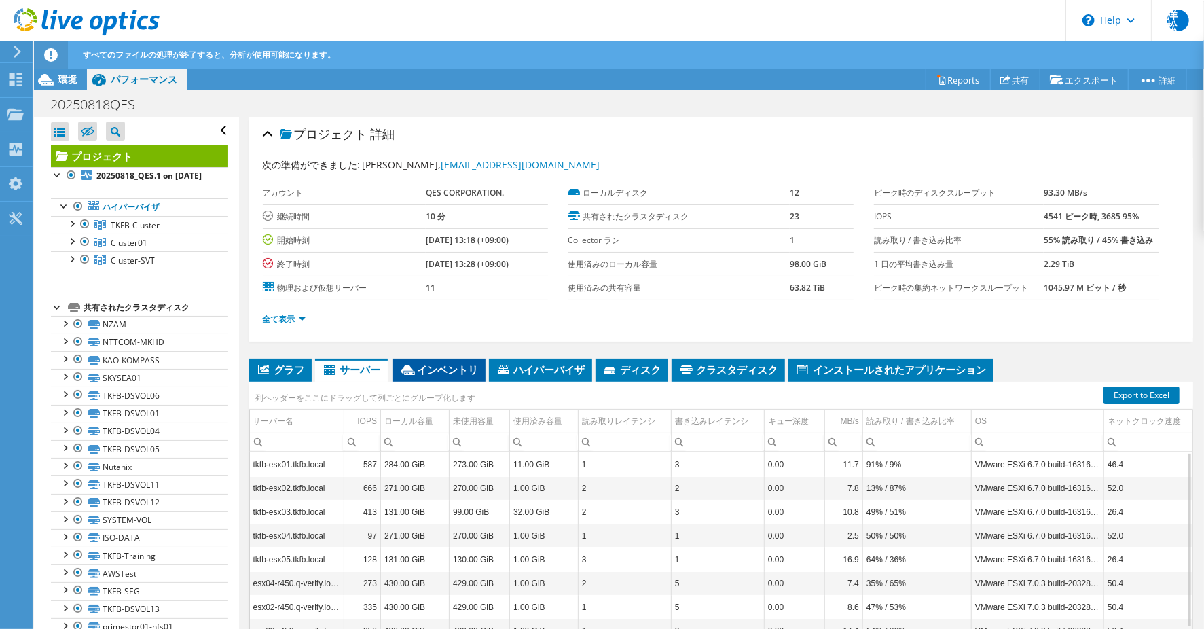
click at [418, 369] on span "インベントリ" at bounding box center [438, 370] width 79 height 14
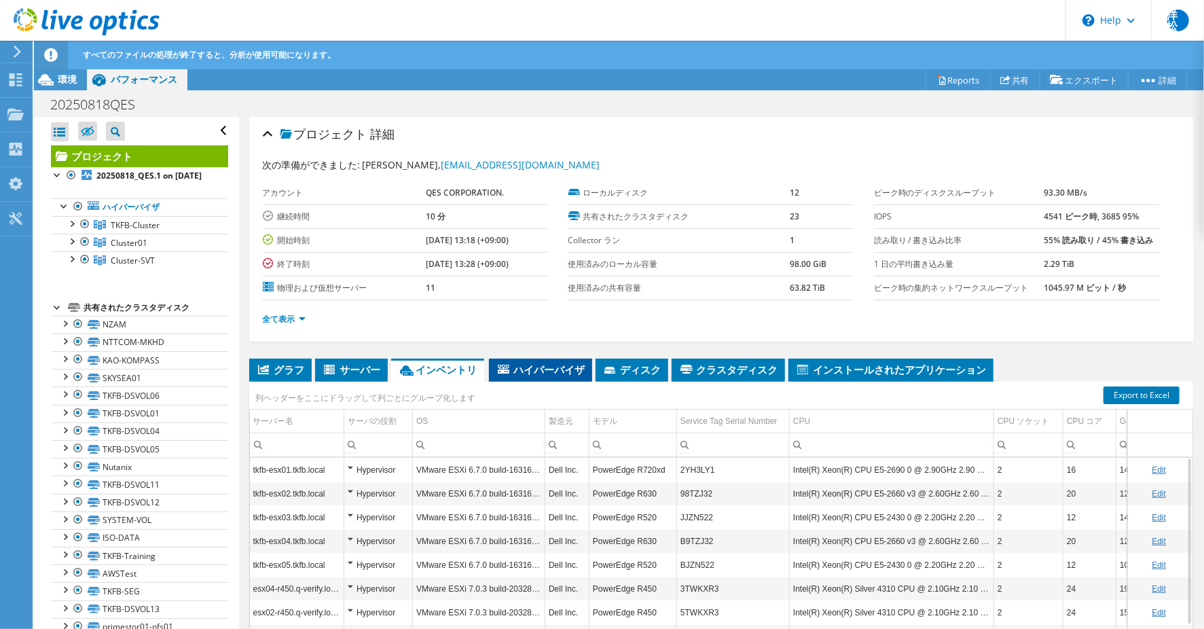
click at [553, 367] on span "ハイパーバイザ" at bounding box center [541, 370] width 90 height 14
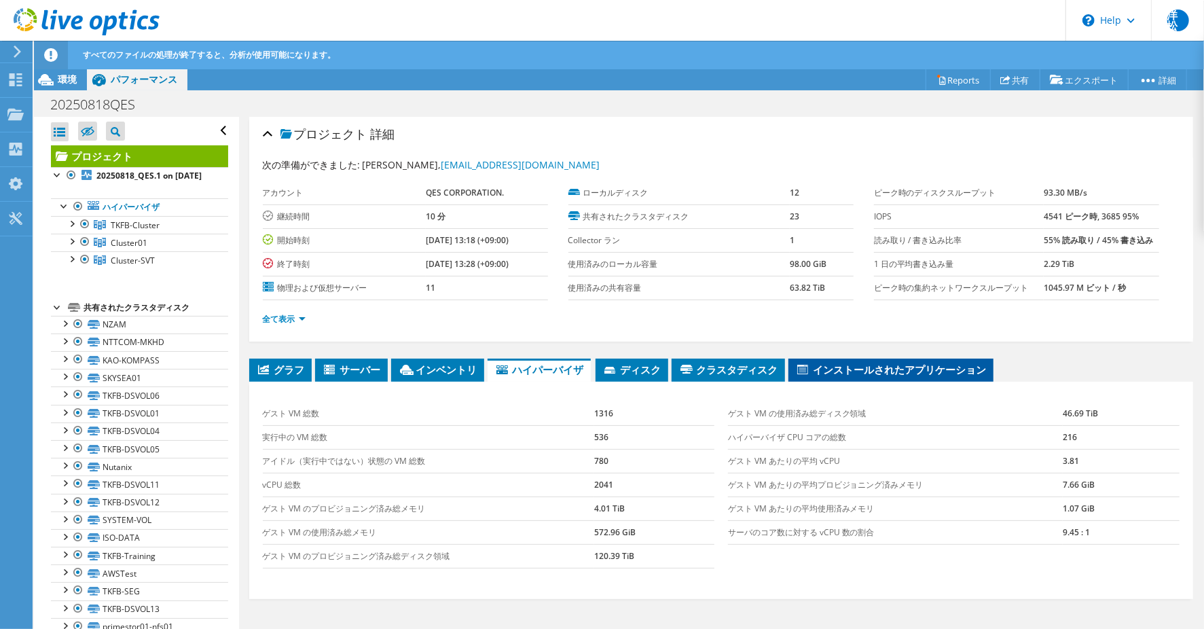
click at [859, 369] on span "インストールされたアプリケーション" at bounding box center [890, 370] width 191 height 14
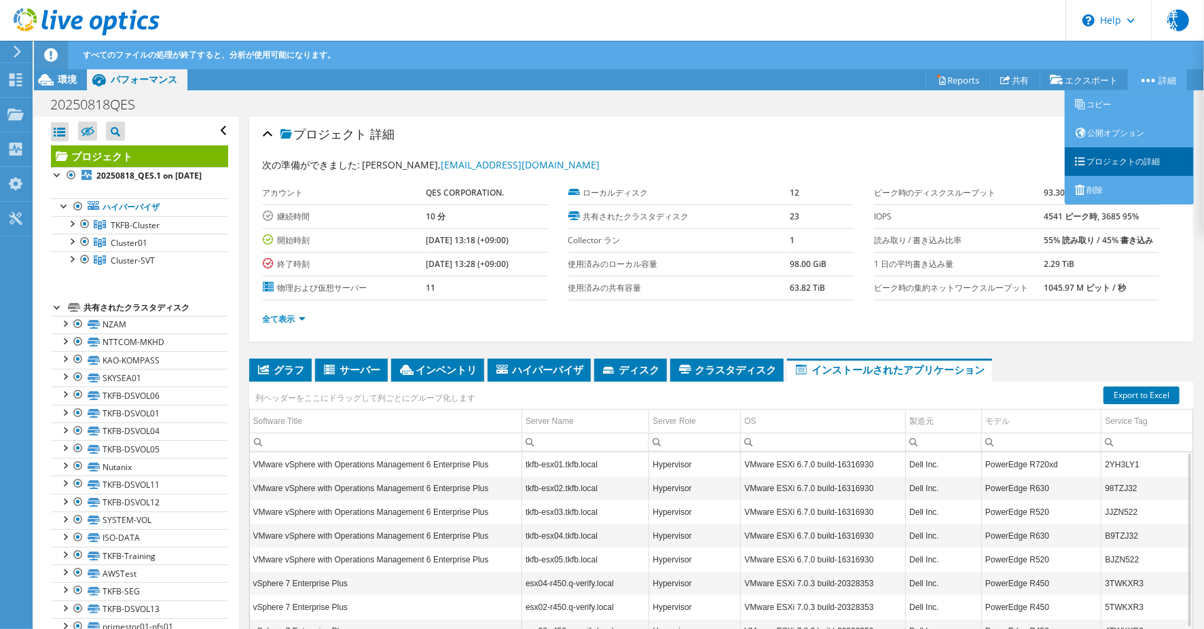
click at [1142, 163] on link "プロジェクトの詳細" at bounding box center [1129, 161] width 129 height 29
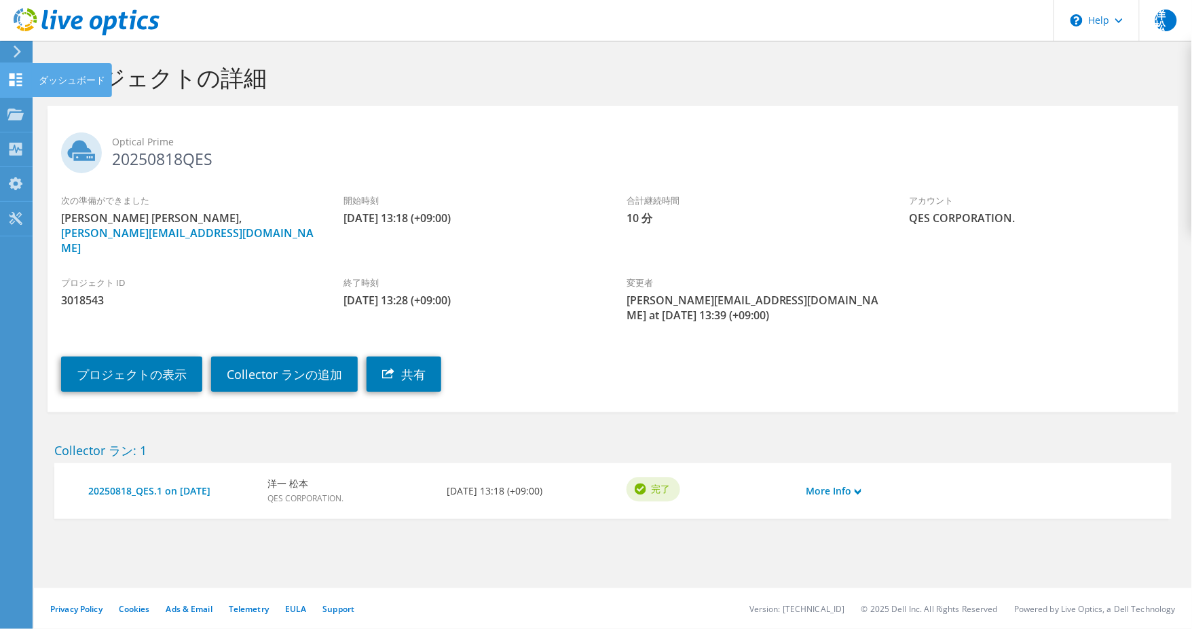
click at [39, 81] on div "ダッシュボード" at bounding box center [72, 80] width 80 height 34
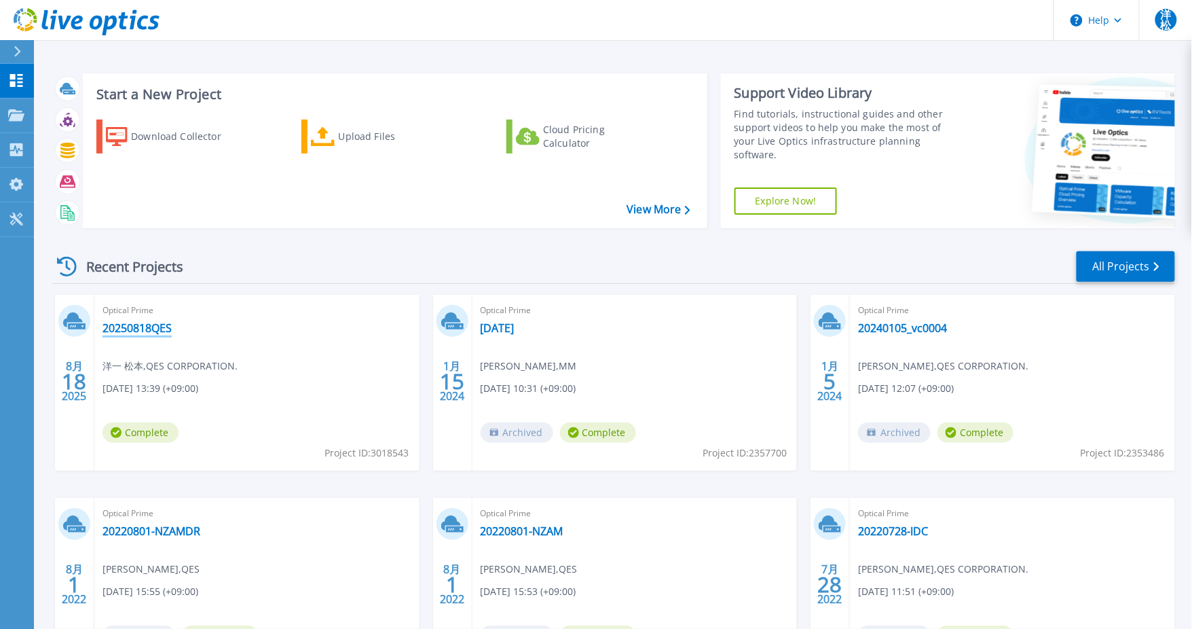
click at [150, 331] on link "20250818QES" at bounding box center [137, 328] width 69 height 14
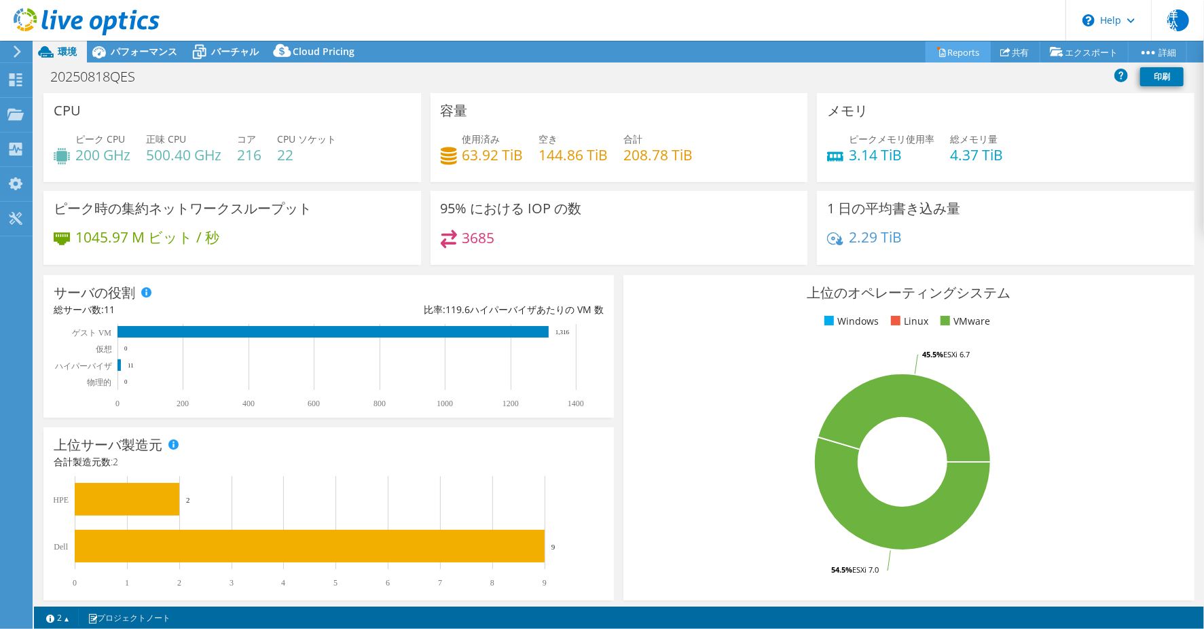
click at [969, 49] on link "Reports" at bounding box center [957, 51] width 65 height 21
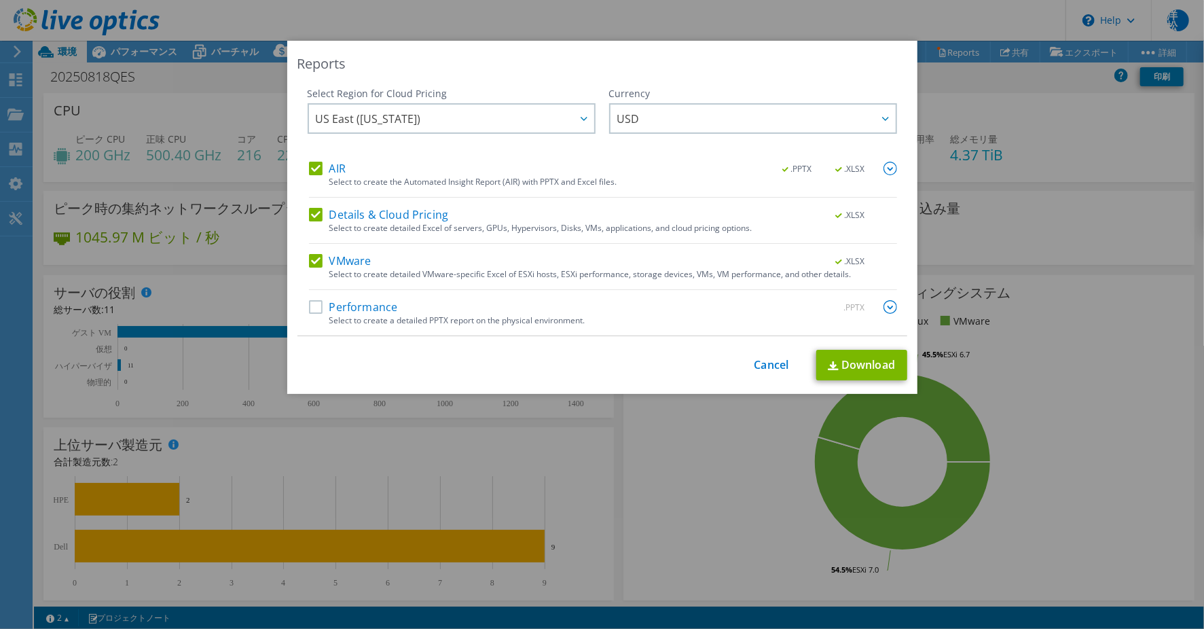
click at [312, 210] on label "Details & Cloud Pricing" at bounding box center [379, 215] width 140 height 14
click at [0, 0] on input "Details & Cloud Pricing" at bounding box center [0, 0] width 0 height 0
click at [310, 172] on label "AIR" at bounding box center [327, 169] width 37 height 14
click at [0, 0] on input "AIR" at bounding box center [0, 0] width 0 height 0
click at [851, 363] on link "Download" at bounding box center [861, 365] width 91 height 31
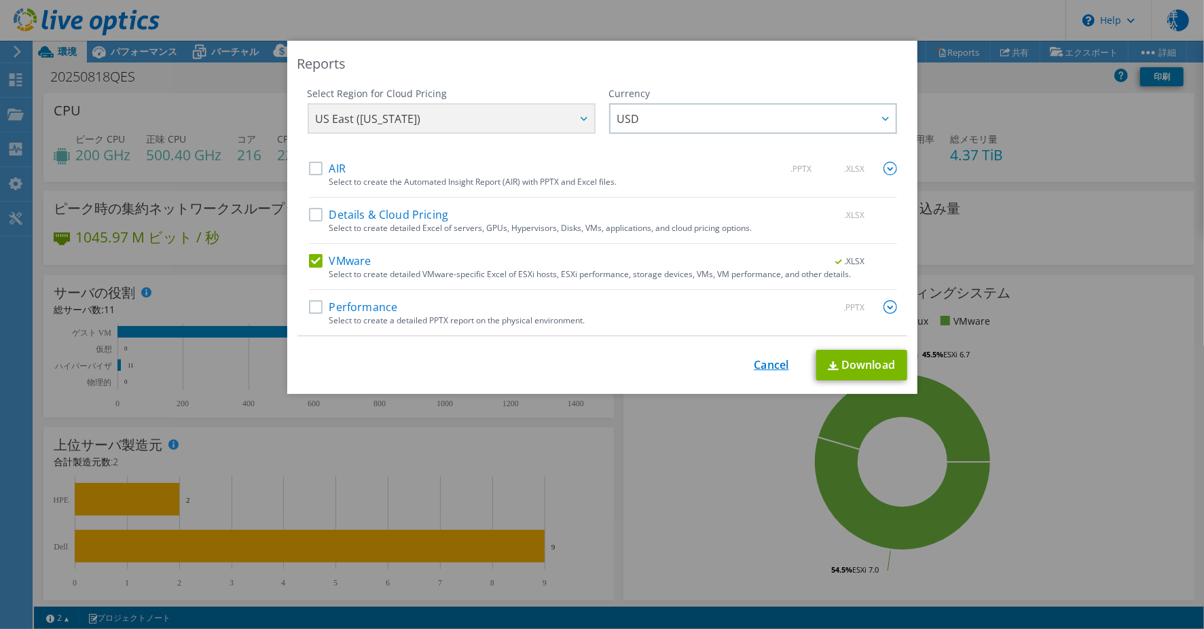
click at [768, 363] on link "Cancel" at bounding box center [771, 364] width 35 height 13
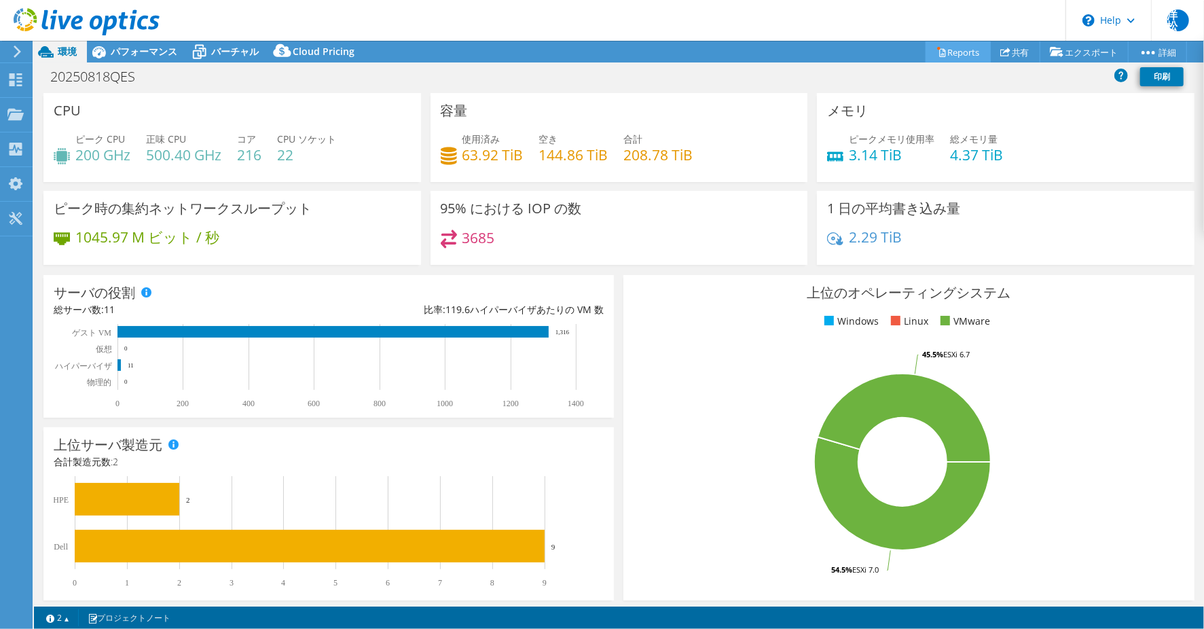
click at [952, 55] on link "Reports" at bounding box center [957, 51] width 65 height 21
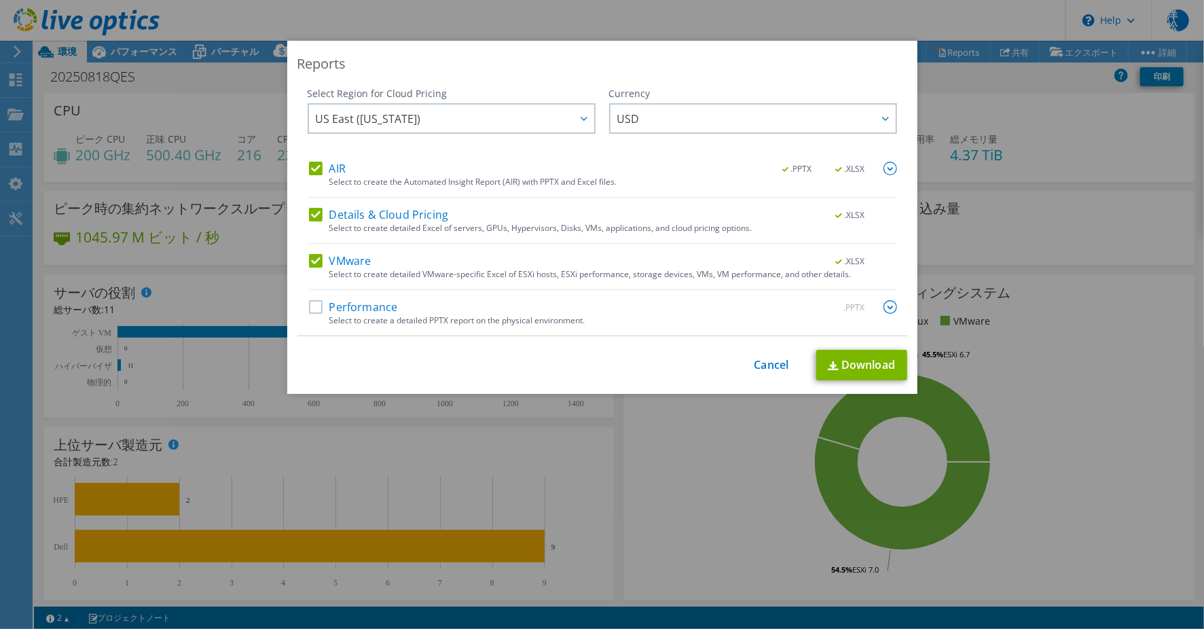
click at [311, 166] on label "AIR" at bounding box center [327, 169] width 37 height 14
click at [0, 0] on input "AIR" at bounding box center [0, 0] width 0 height 0
click at [314, 215] on label "Details & Cloud Pricing" at bounding box center [379, 215] width 140 height 14
click at [0, 0] on input "Details & Cloud Pricing" at bounding box center [0, 0] width 0 height 0
click at [378, 120] on div "US East ([US_STATE]) [GEOGRAPHIC_DATA] ([GEOGRAPHIC_DATA]) [GEOGRAPHIC_DATA] ([…" at bounding box center [452, 120] width 288 height 34
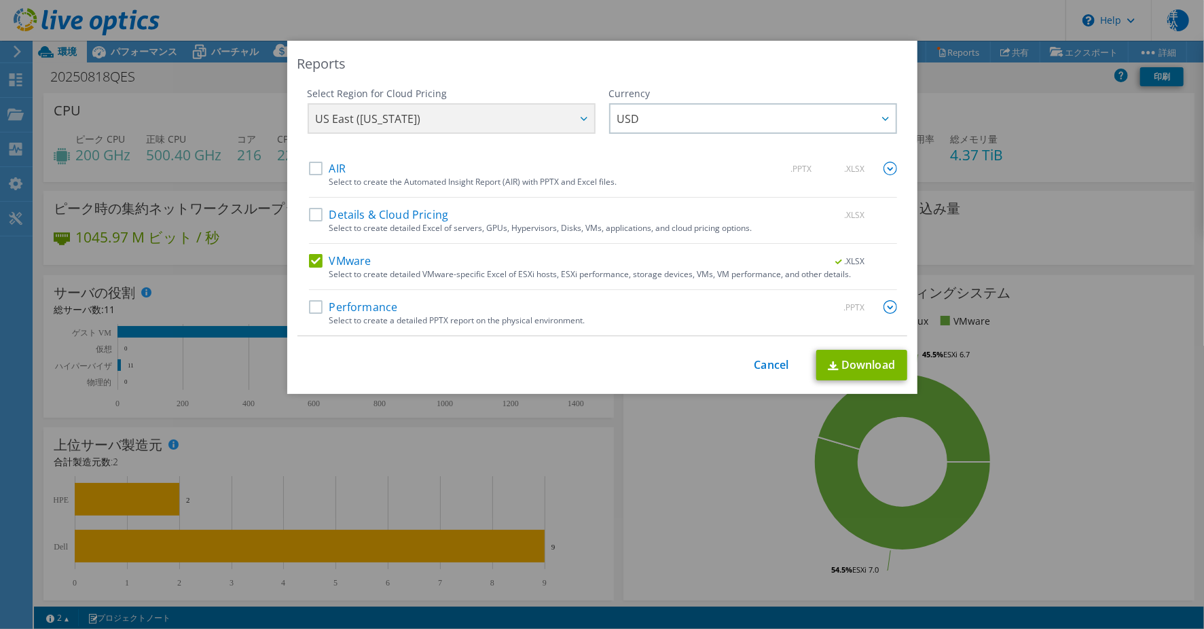
click at [458, 130] on div "US East ([US_STATE]) [GEOGRAPHIC_DATA] ([GEOGRAPHIC_DATA]) [GEOGRAPHIC_DATA] ([…" at bounding box center [452, 120] width 288 height 34
click at [579, 125] on div "US East ([US_STATE]) [GEOGRAPHIC_DATA] ([GEOGRAPHIC_DATA]) [GEOGRAPHIC_DATA] ([…" at bounding box center [452, 120] width 288 height 34
click at [579, 117] on div "US East ([US_STATE]) [GEOGRAPHIC_DATA] ([GEOGRAPHIC_DATA]) [GEOGRAPHIC_DATA] ([…" at bounding box center [452, 120] width 288 height 34
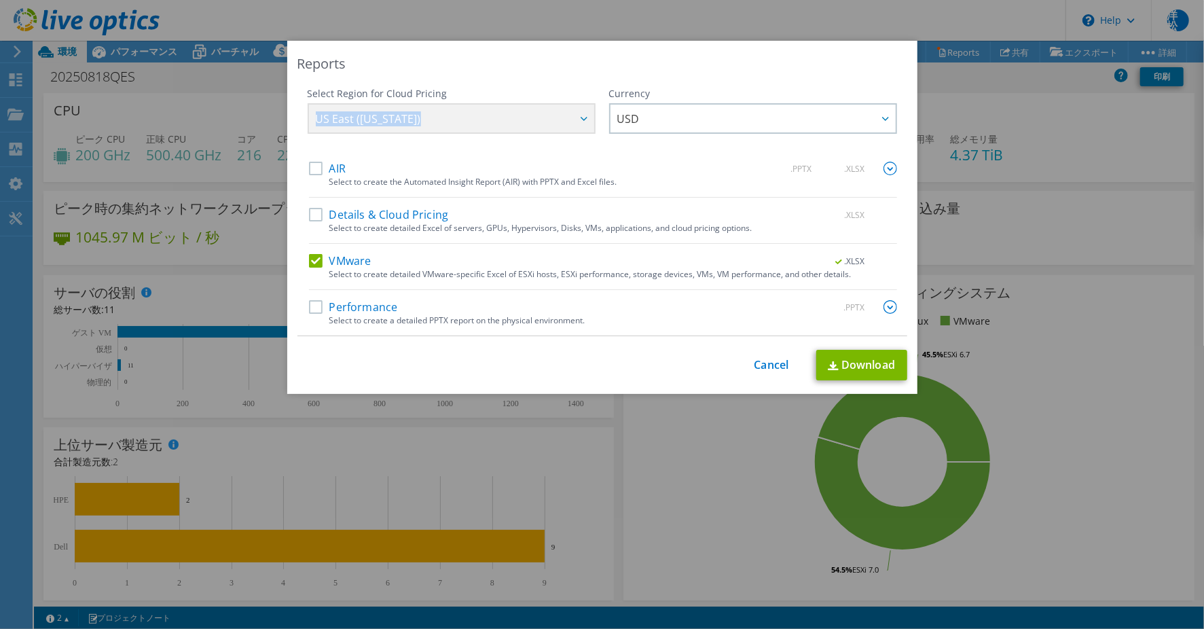
click at [579, 117] on div "US East ([US_STATE]) [GEOGRAPHIC_DATA] ([GEOGRAPHIC_DATA]) [GEOGRAPHIC_DATA] ([…" at bounding box center [452, 120] width 288 height 34
click at [650, 119] on span "USD" at bounding box center [756, 119] width 278 height 28
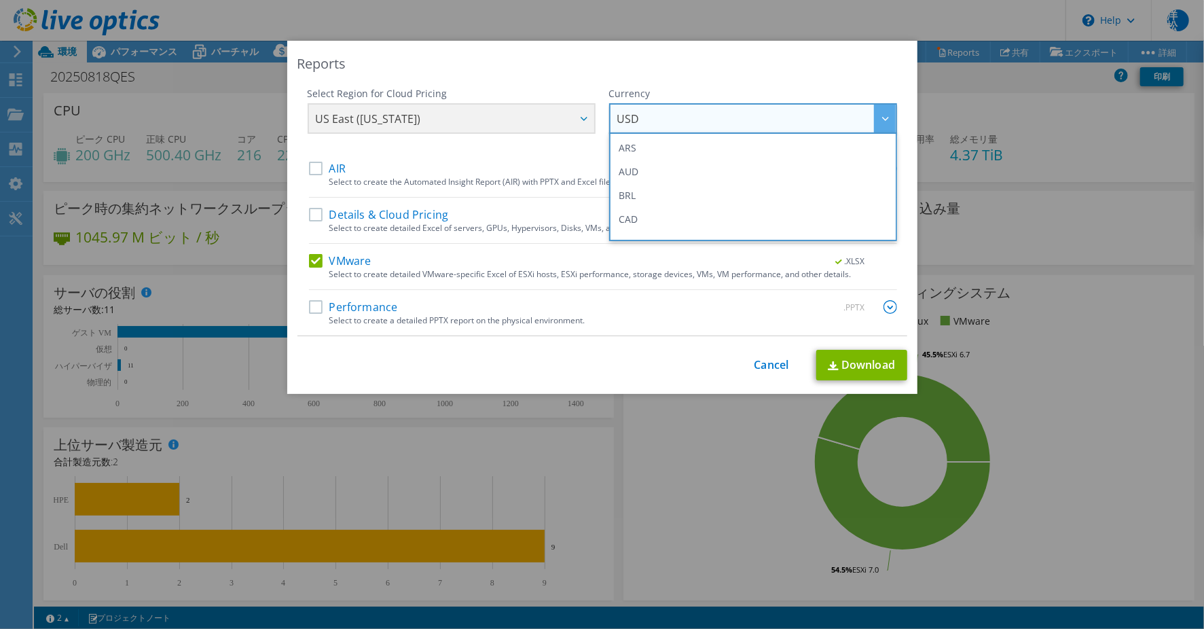
click at [554, 92] on div "Select Region for Cloud Pricing" at bounding box center [452, 94] width 288 height 14
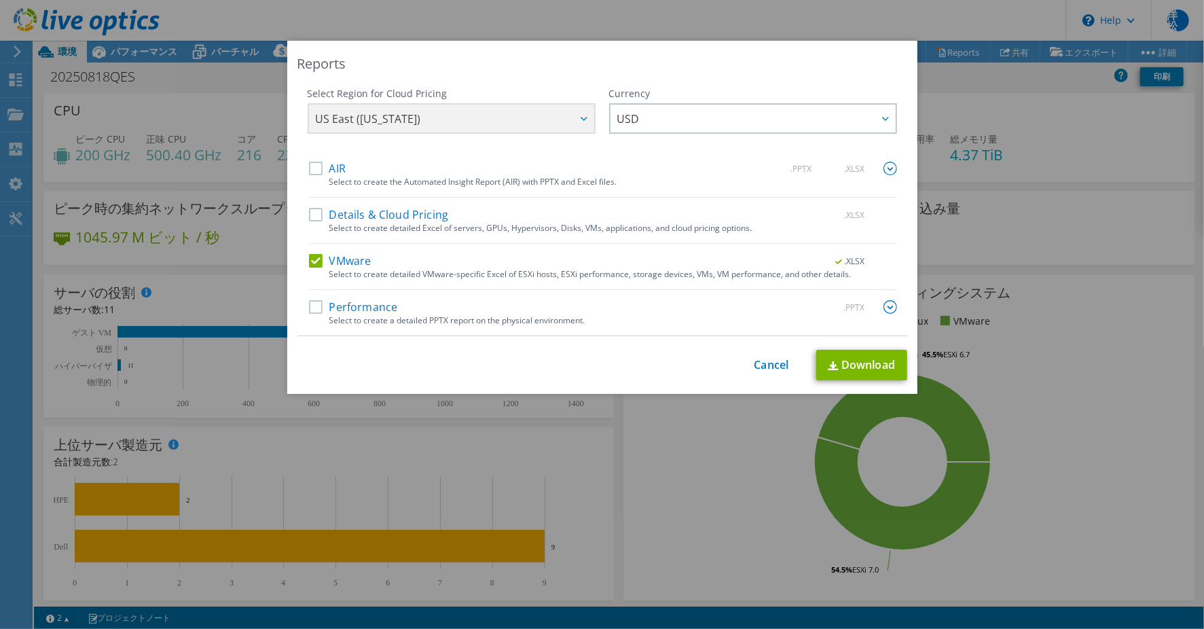
click at [317, 166] on label "AIR" at bounding box center [327, 169] width 37 height 14
click at [0, 0] on input "AIR" at bounding box center [0, 0] width 0 height 0
click at [391, 118] on span "US East ([US_STATE])" at bounding box center [368, 121] width 105 height 21
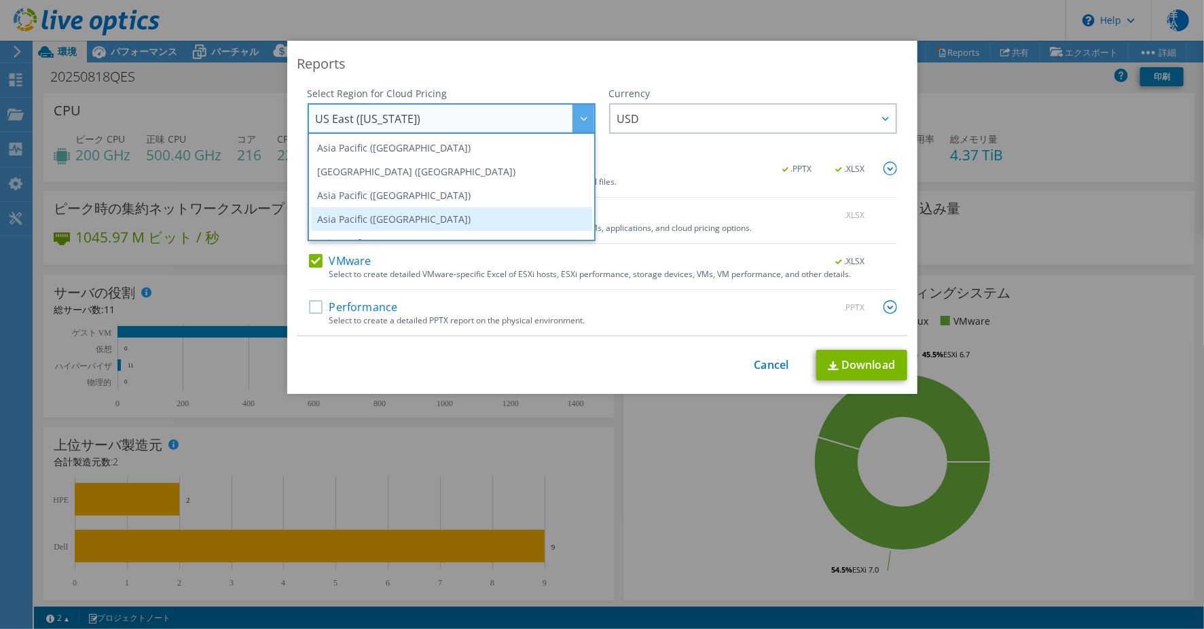
scroll to position [75, 0]
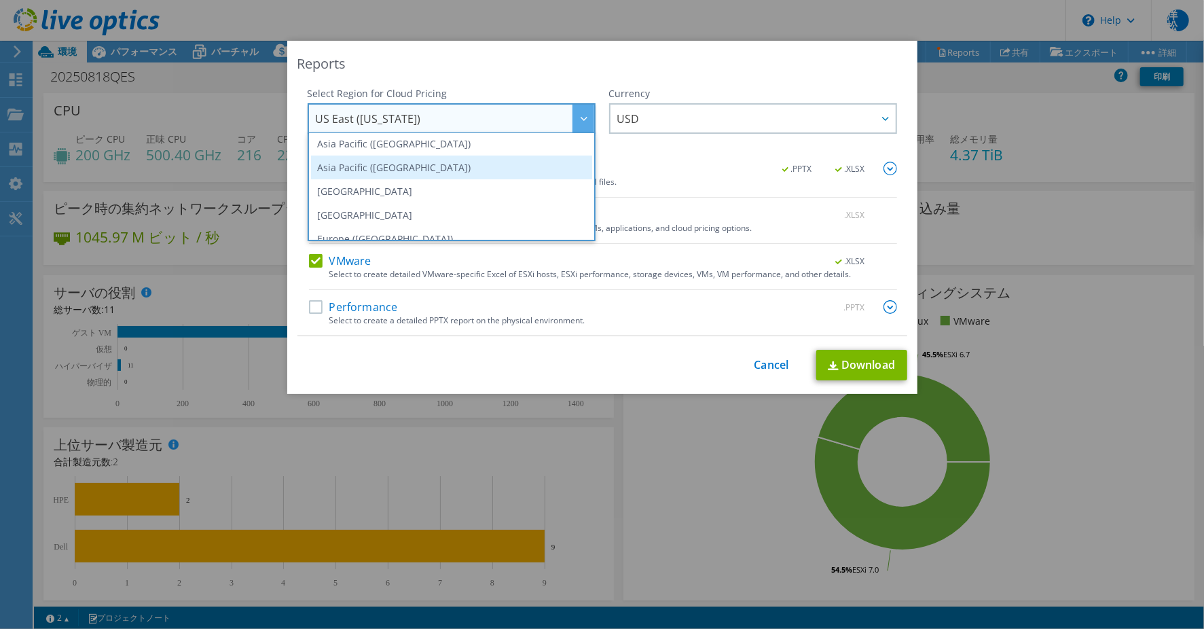
click at [404, 167] on li "Asia Pacific ([GEOGRAPHIC_DATA])" at bounding box center [451, 167] width 281 height 24
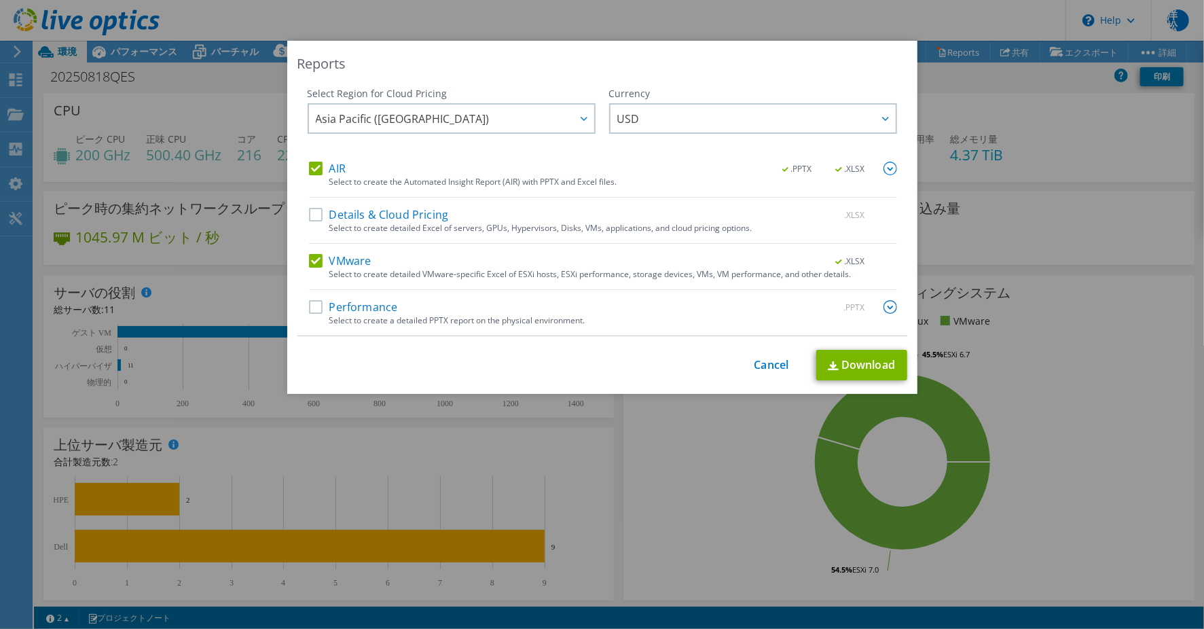
click at [311, 167] on label "AIR" at bounding box center [327, 169] width 37 height 14
click at [0, 0] on input "AIR" at bounding box center [0, 0] width 0 height 0
click at [835, 356] on link "Download" at bounding box center [861, 365] width 91 height 31
